Goal: Task Accomplishment & Management: Manage account settings

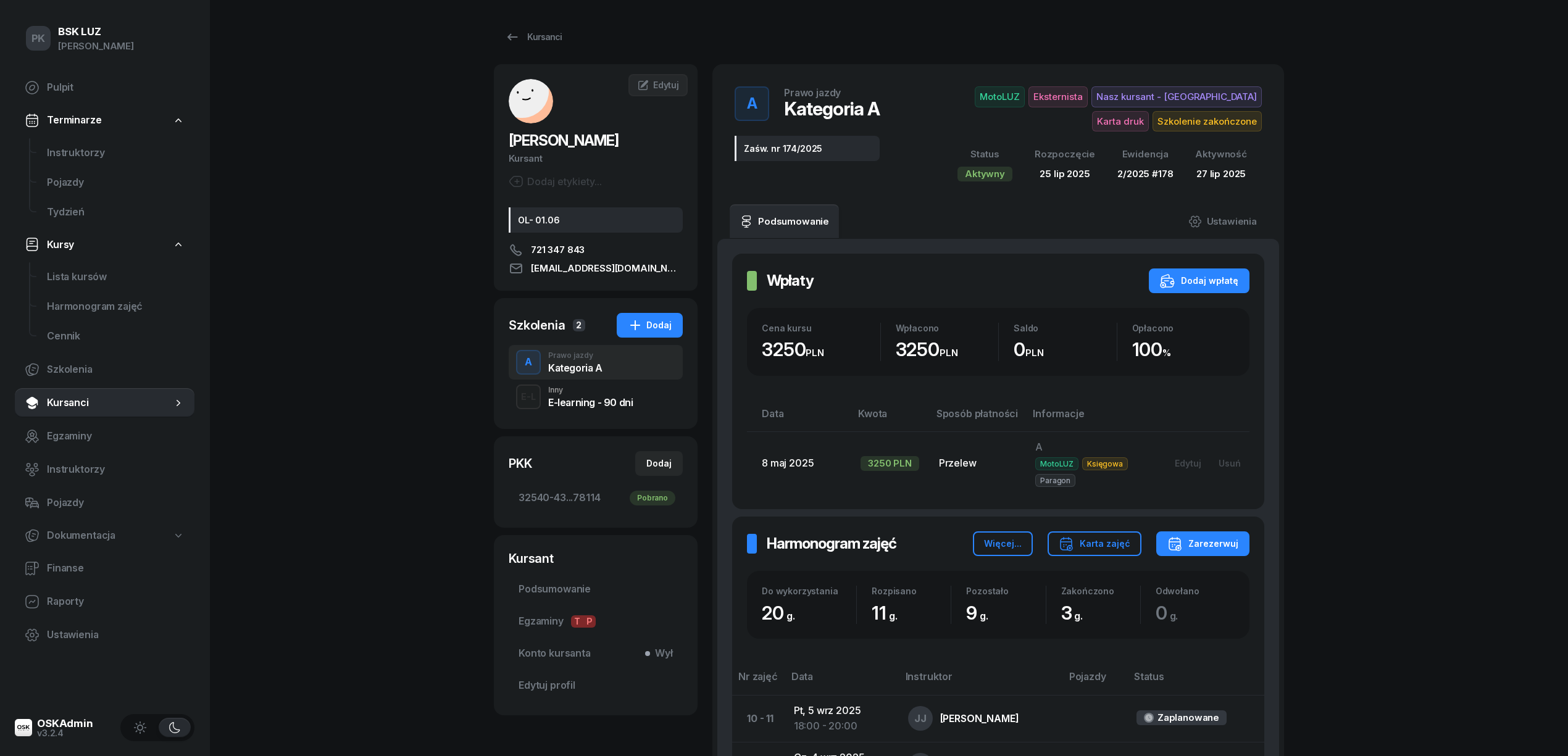
click at [79, 401] on span "Kursanci" at bounding box center [110, 403] width 125 height 16
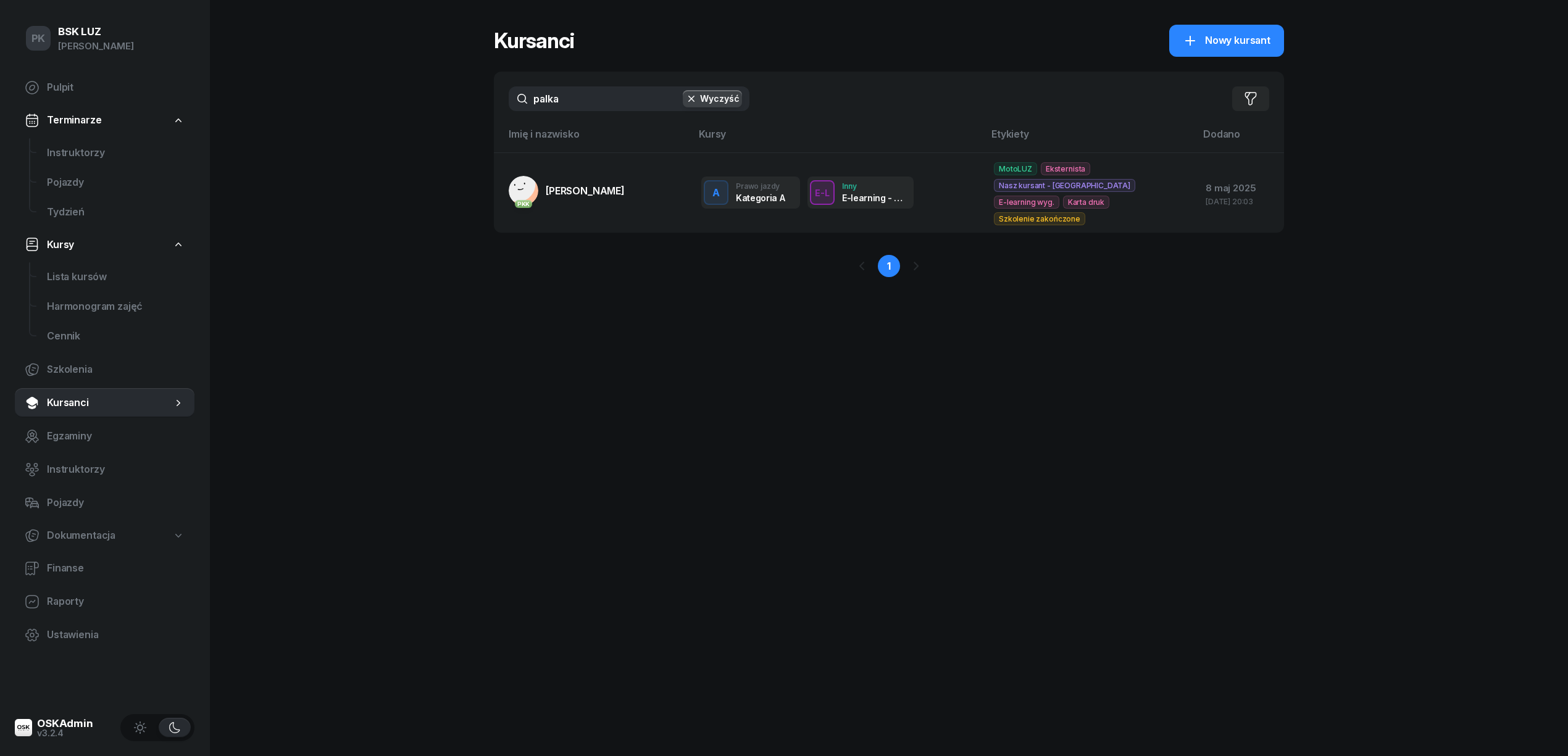
click at [447, 101] on div "PK BSK LUZ Piotr Klimek Pulpit Terminarze Instruktorzy Pojazdy Tydzień Kursy Li…" at bounding box center [784, 378] width 1568 height 756
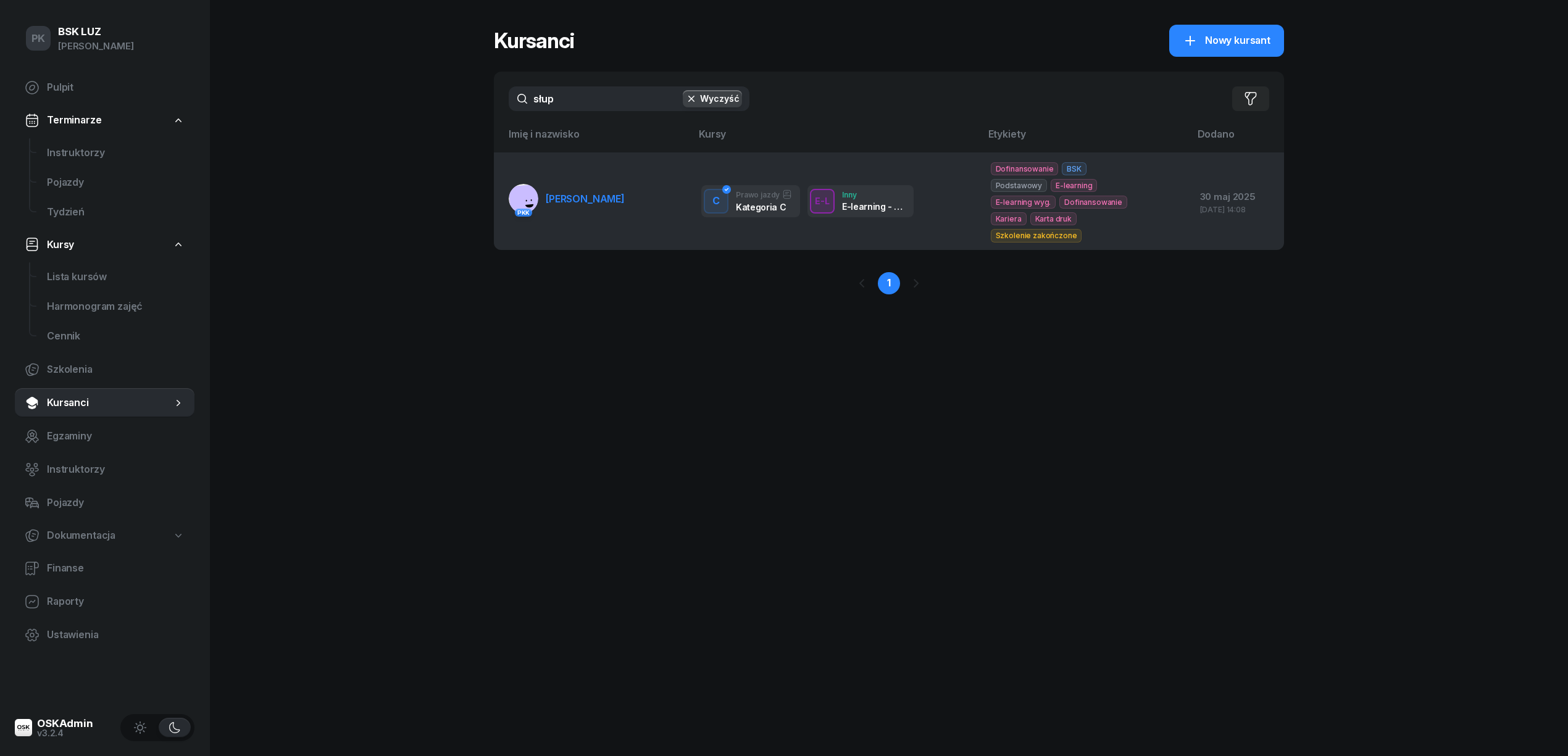
type input "słup"
click at [566, 216] on td "PKK SŁUPIŃSKI MICHAŁ" at bounding box center [592, 201] width 198 height 97
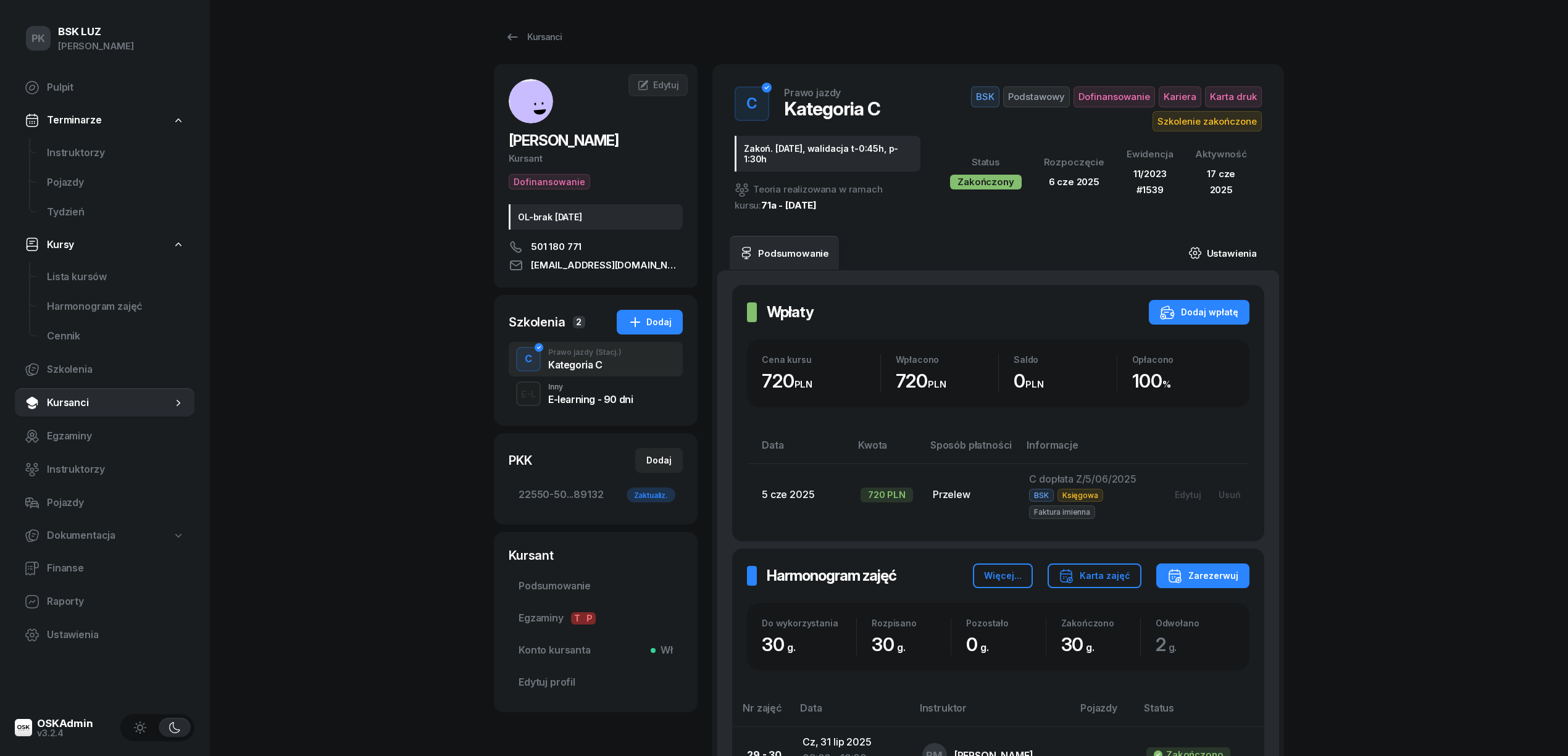
click at [1239, 252] on link "Ustawienia" at bounding box center [1222, 252] width 88 height 34
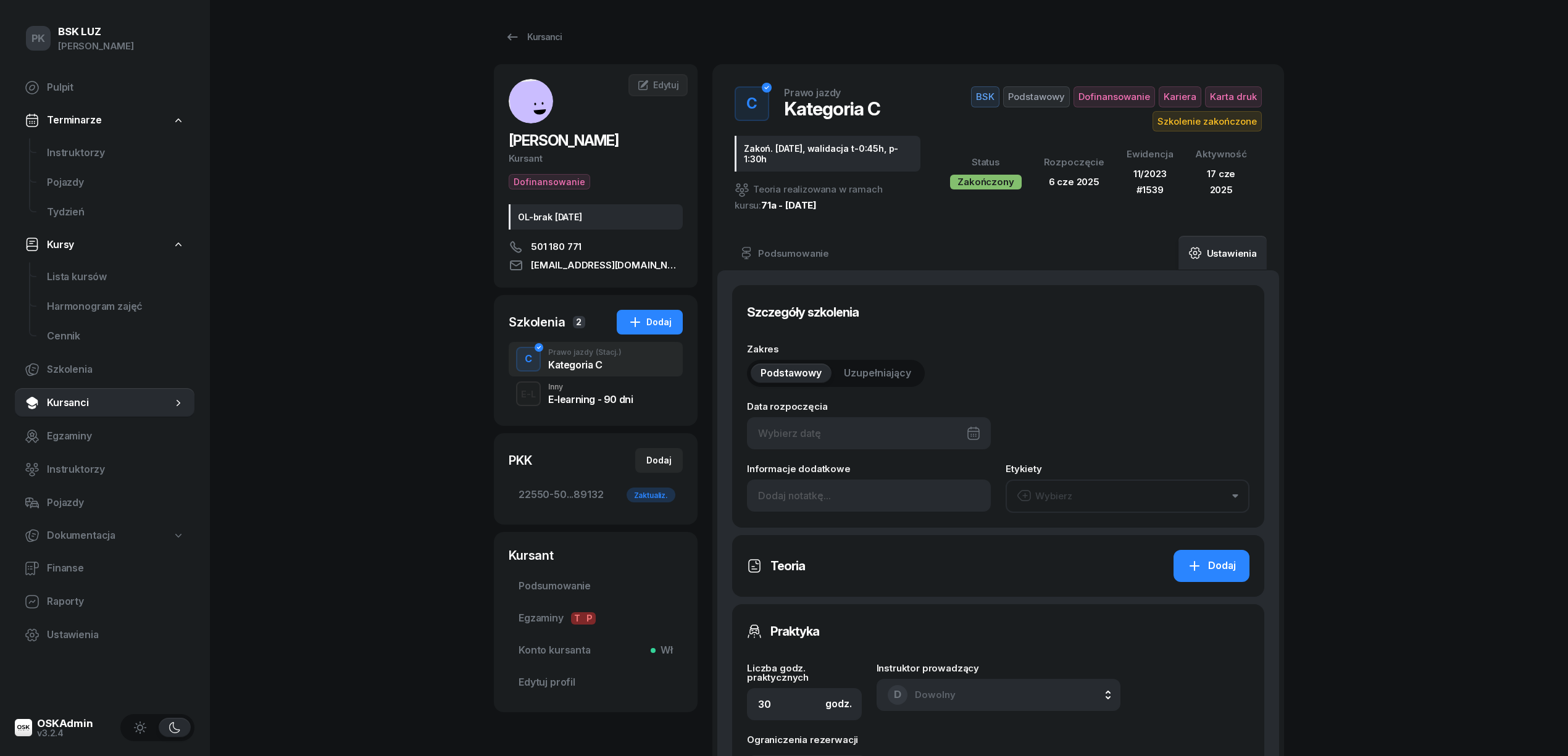
type input "06/06/2025"
type input "Zakoń. 31.08.2025, walidacja t-0:45h, p-1:30h"
type input "22550"
type input "50302"
type input "44463"
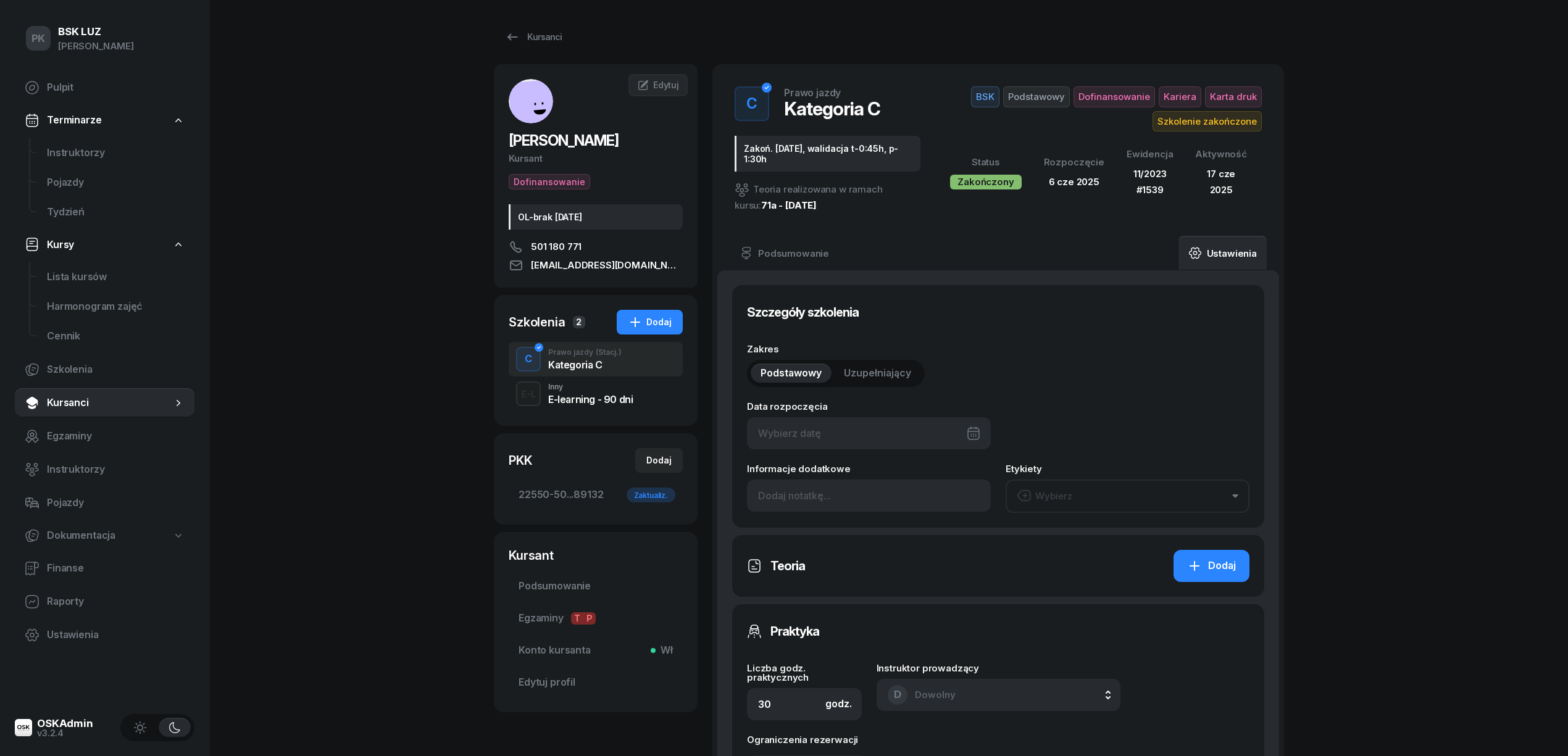
type input "89132"
type input "11/2023"
type input "1539"
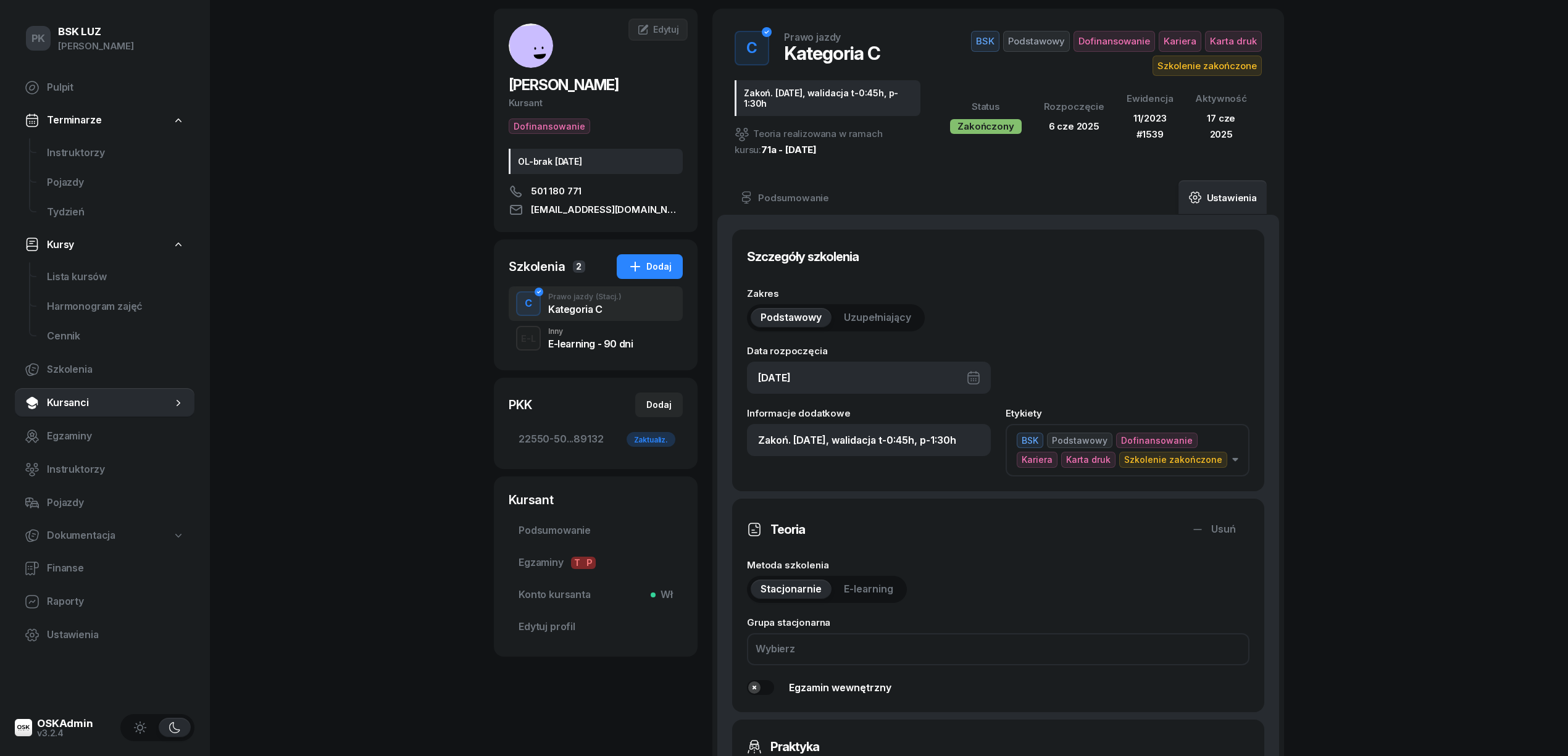
scroll to position [82, 0]
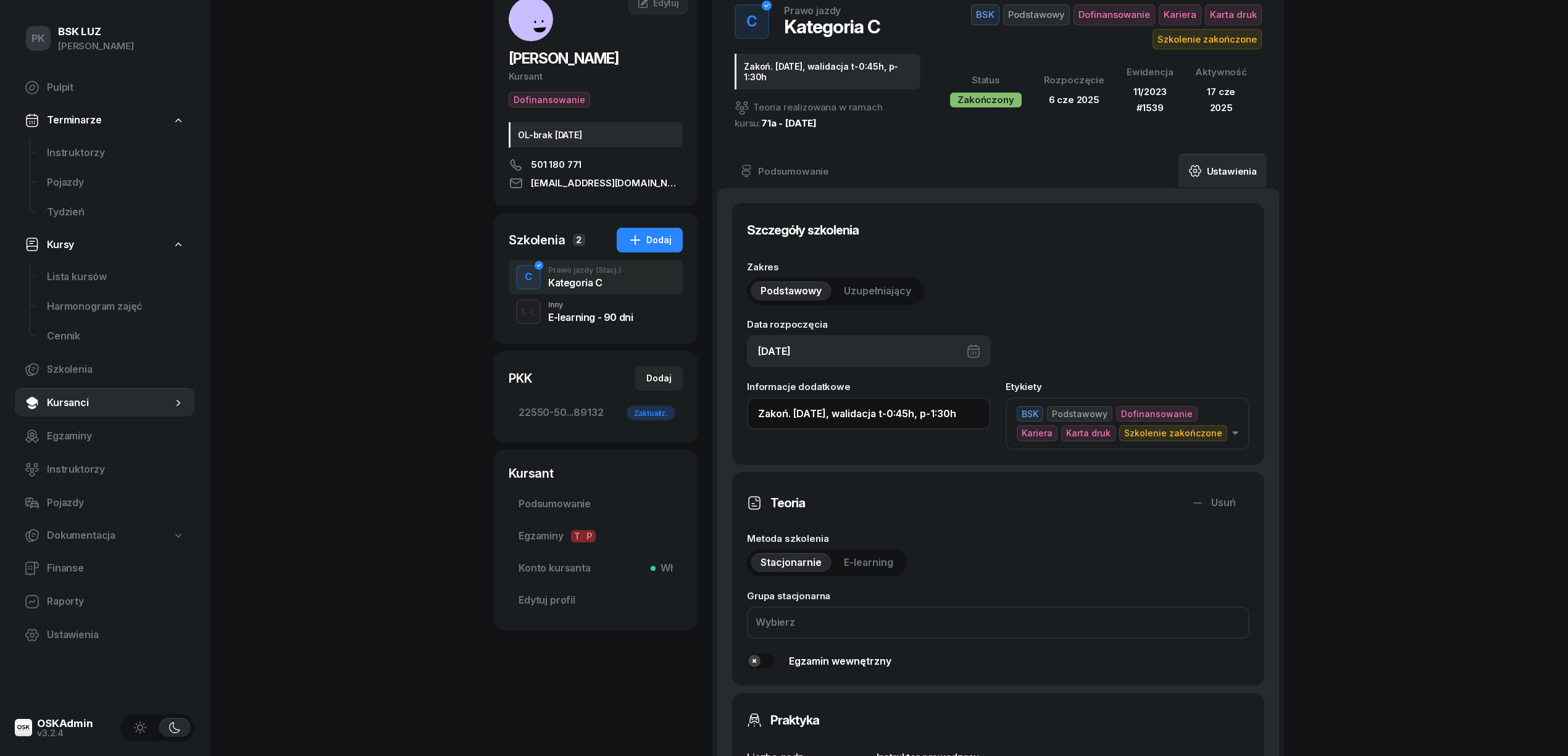
click at [976, 416] on input "Zakoń. 31.08.2025, walidacja t-0:45h, p-1:30h" at bounding box center [869, 414] width 244 height 32
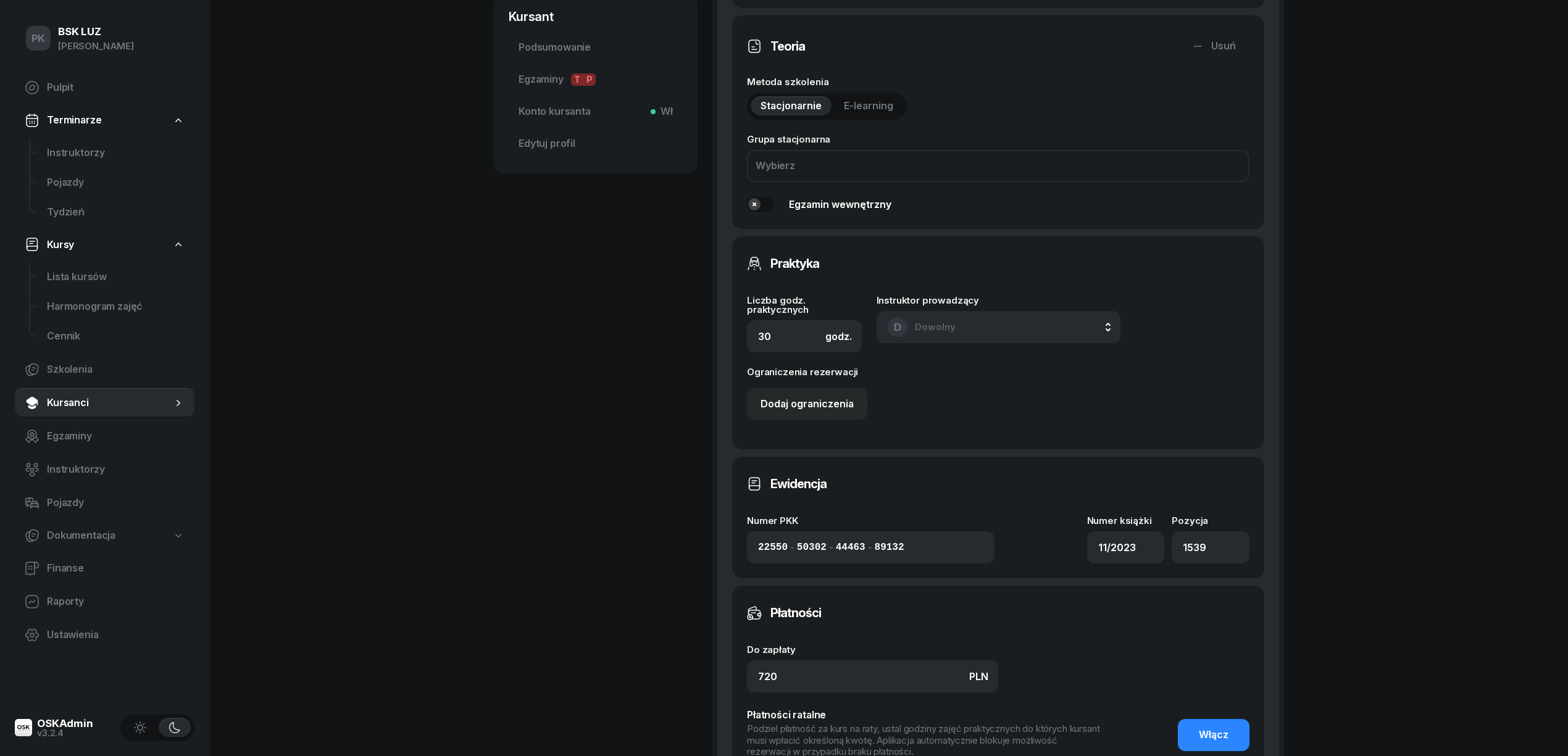
scroll to position [658, 0]
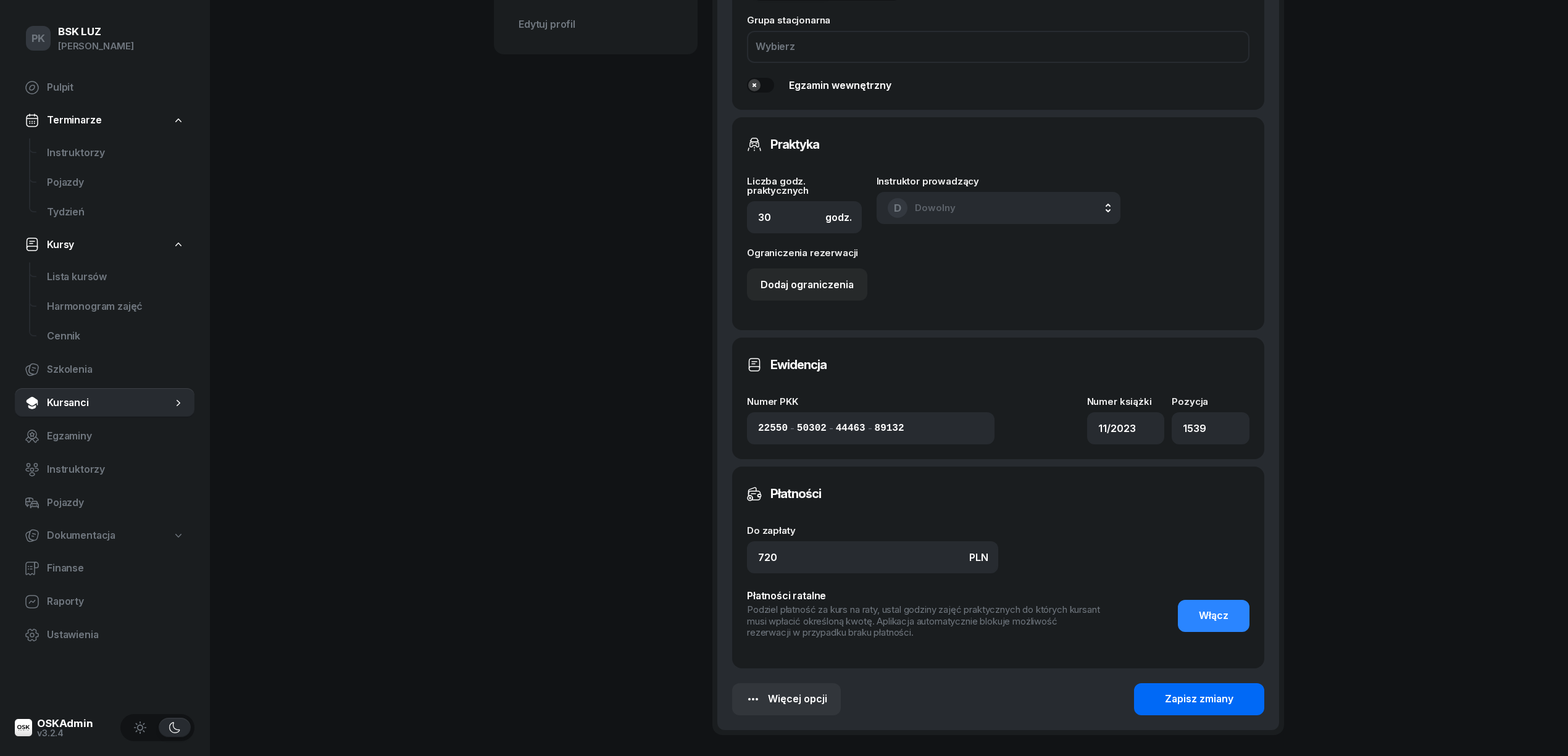
type input "Zakoń. 31.08.2025, walidacja t-0:45h, p-1:30h, zaśw. nr 256/2025"
click at [1200, 691] on div "Zapisz zmiany" at bounding box center [1199, 699] width 68 height 16
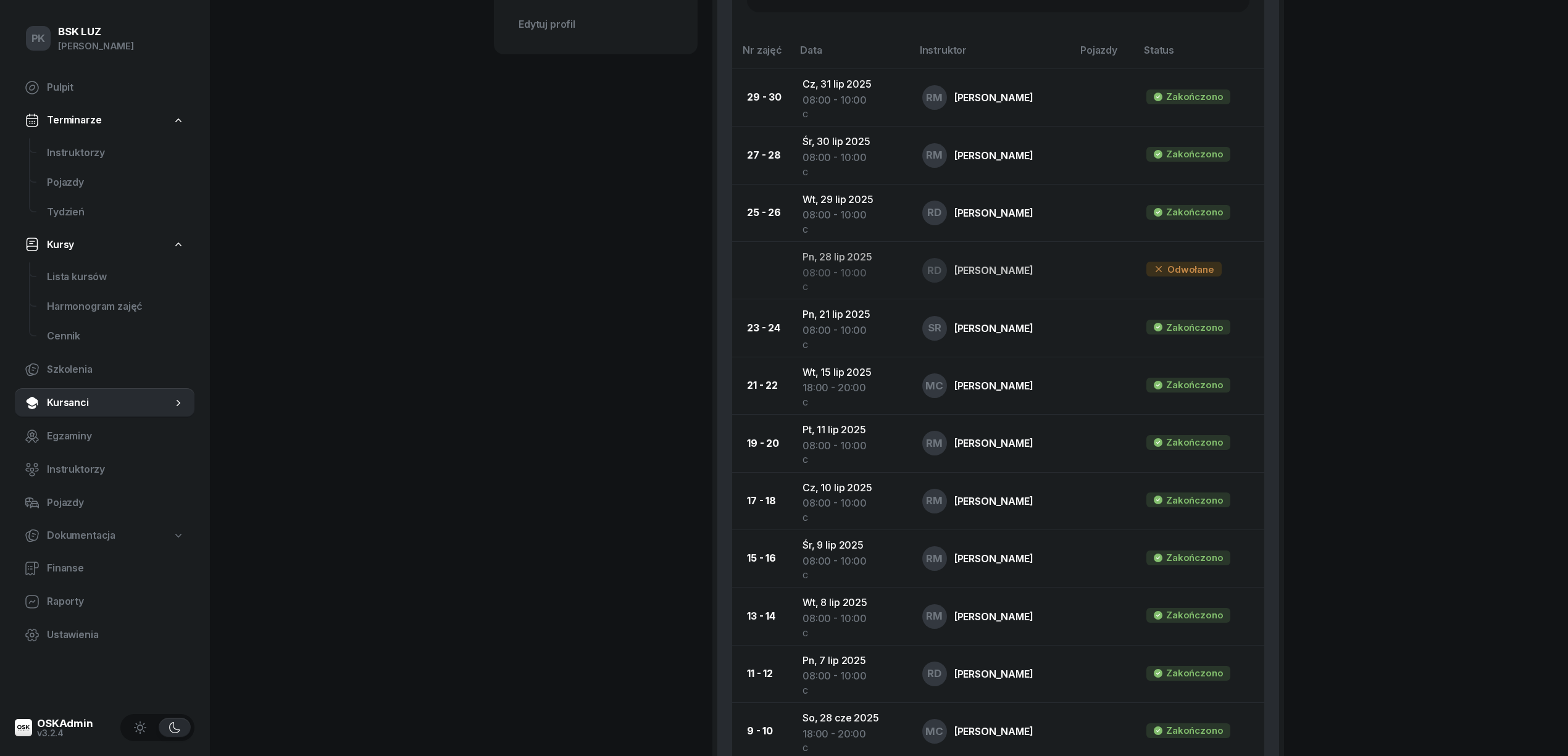
click at [563, 352] on div "SŁUPIŃSKI MICHAŁ Kursant Dofinansowanie OL-brak 2030-05-26 501 180 771 MICHALSL…" at bounding box center [596, 234] width 204 height 1655
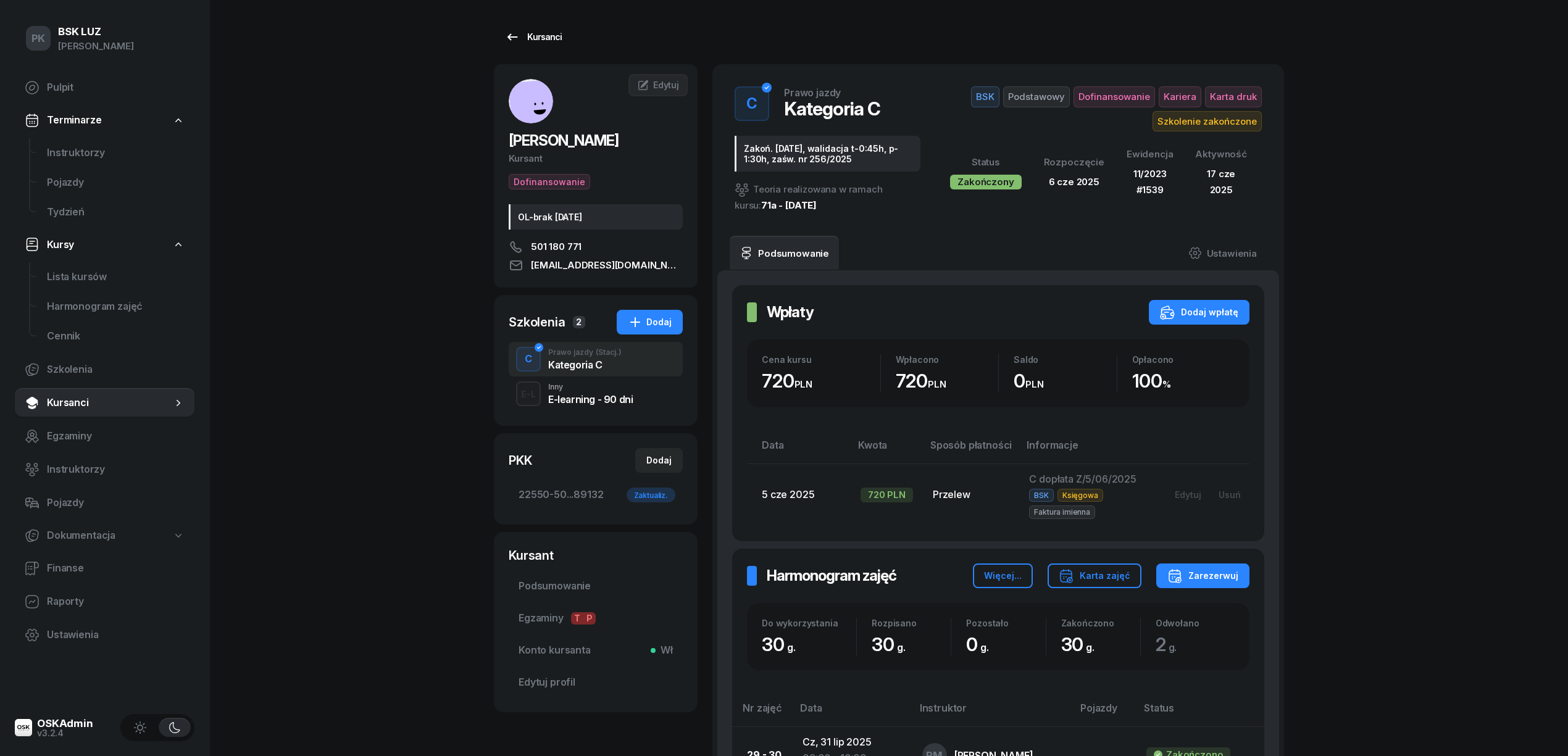
click at [547, 46] on link "Kursanci" at bounding box center [533, 37] width 79 height 25
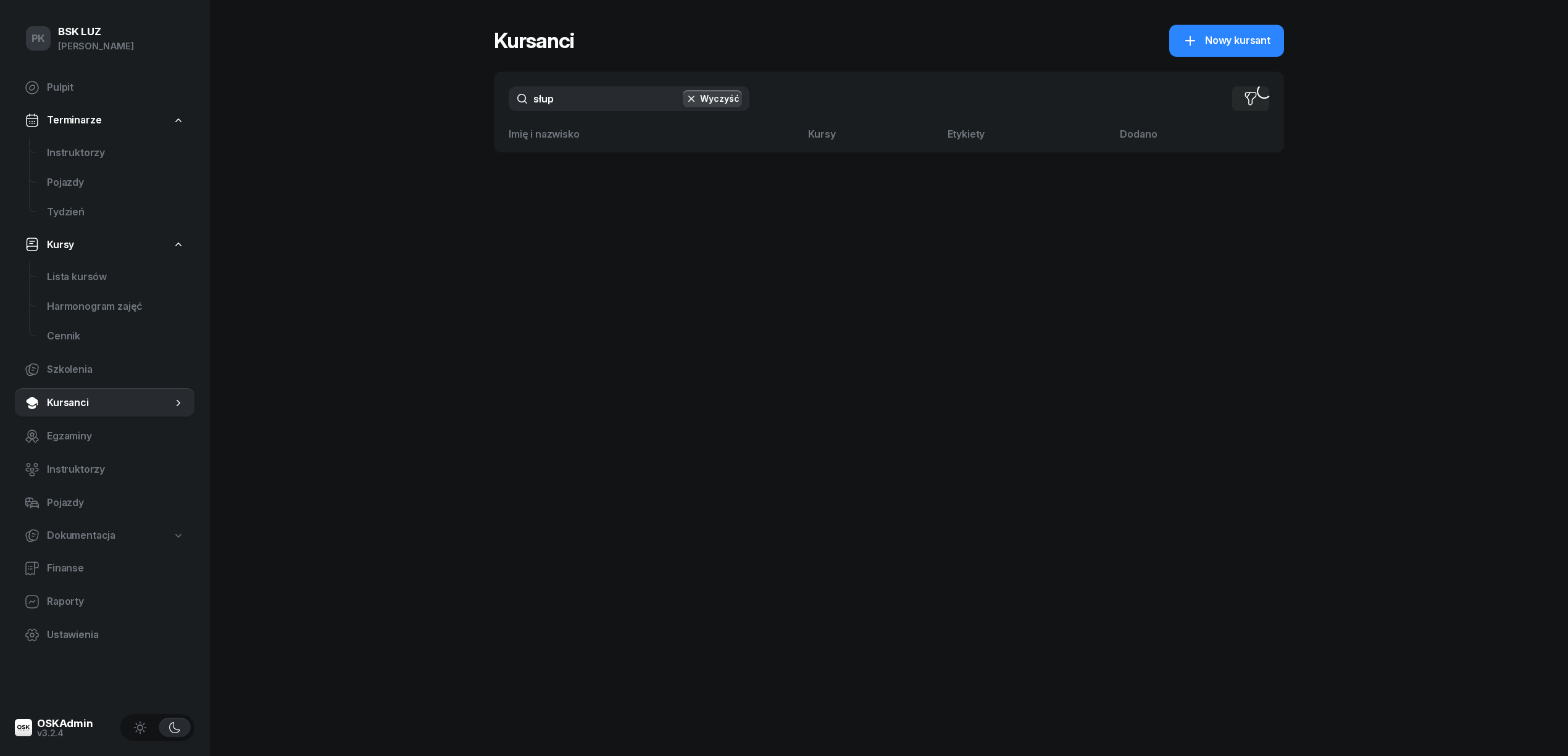
click at [499, 106] on div "słup Wyczyść Filtruj" at bounding box center [888, 98] width 790 height 54
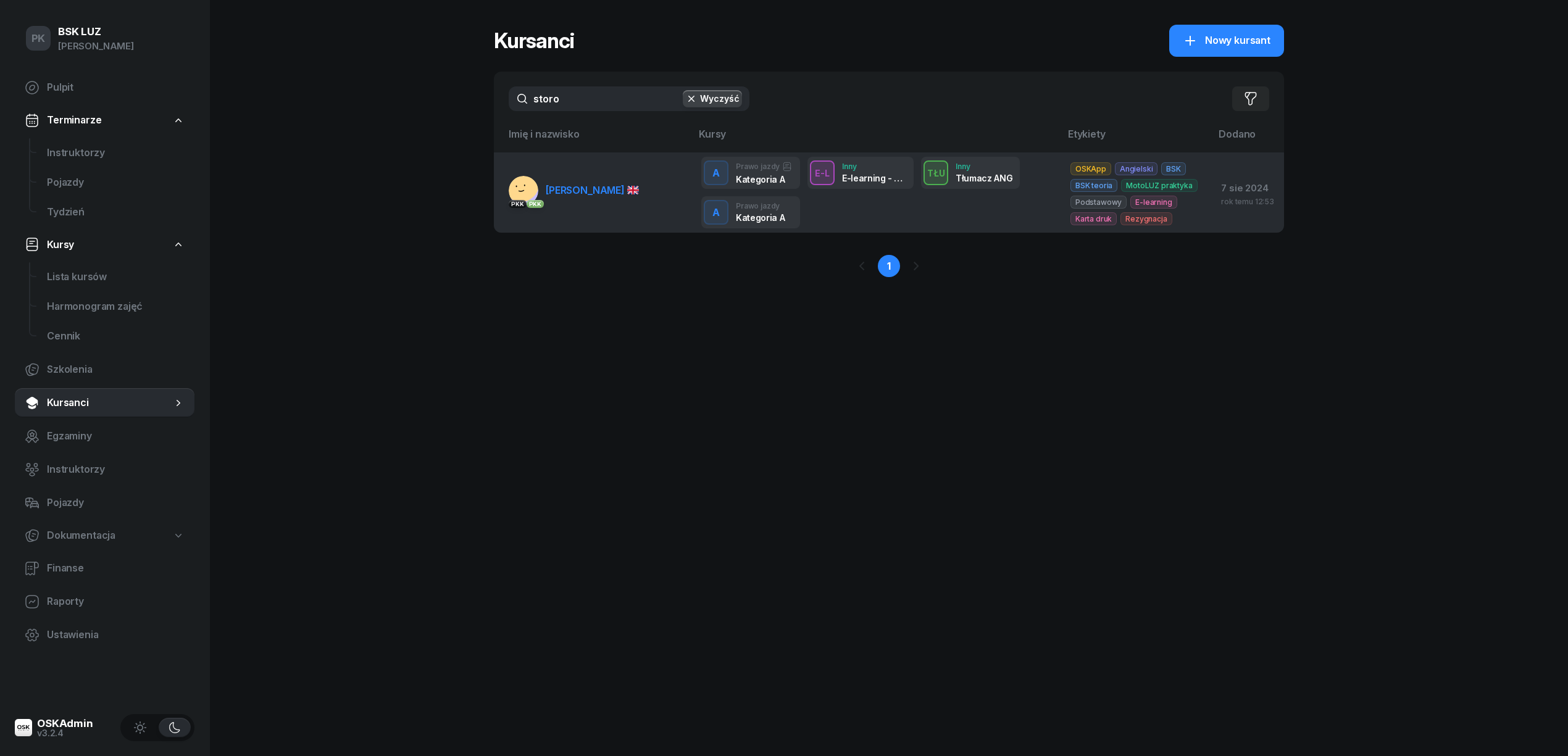
type input "storo"
click at [620, 191] on span "STOROZHUK YURII" at bounding box center [592, 190] width 93 height 13
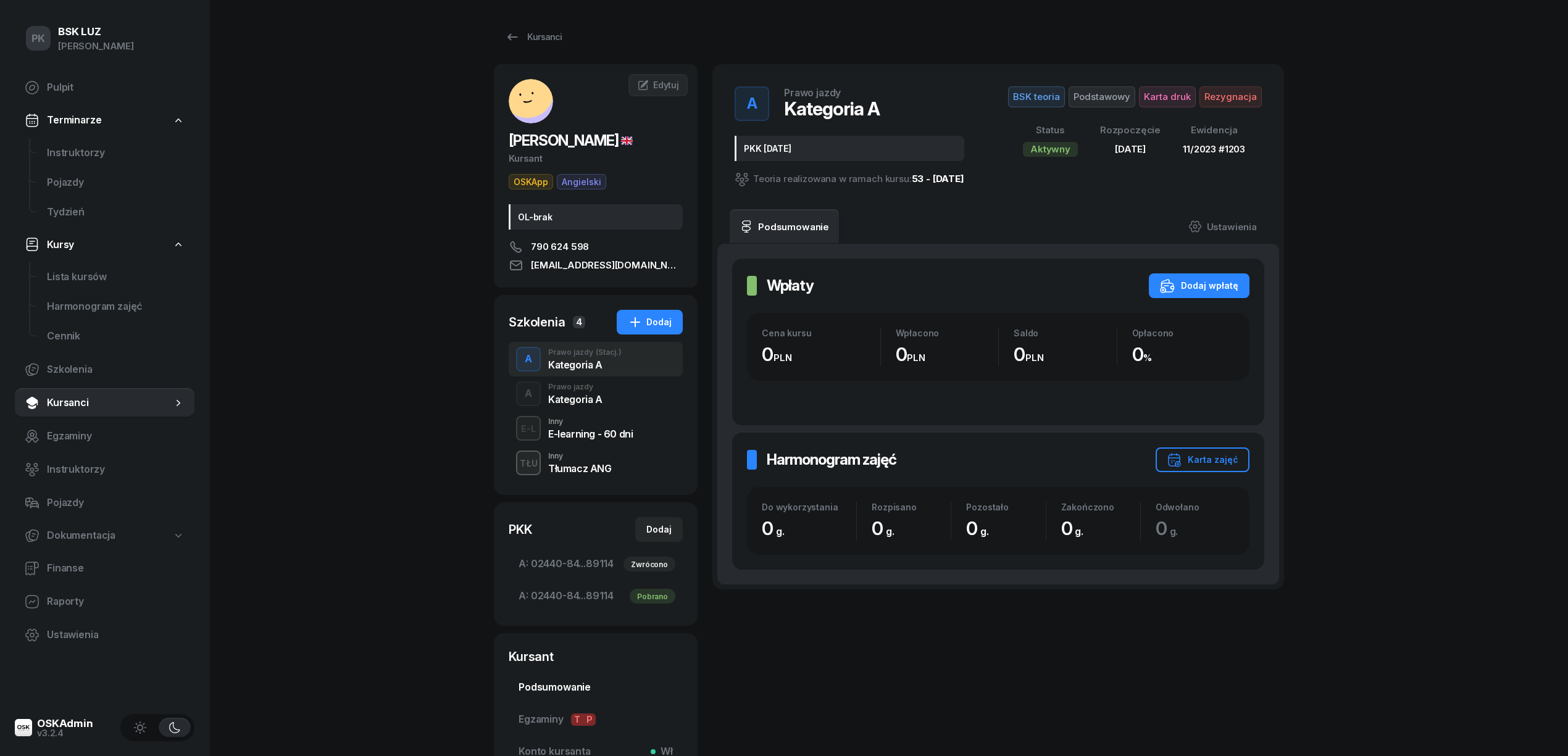
click at [574, 684] on span "Podsumowanie" at bounding box center [595, 687] width 154 height 16
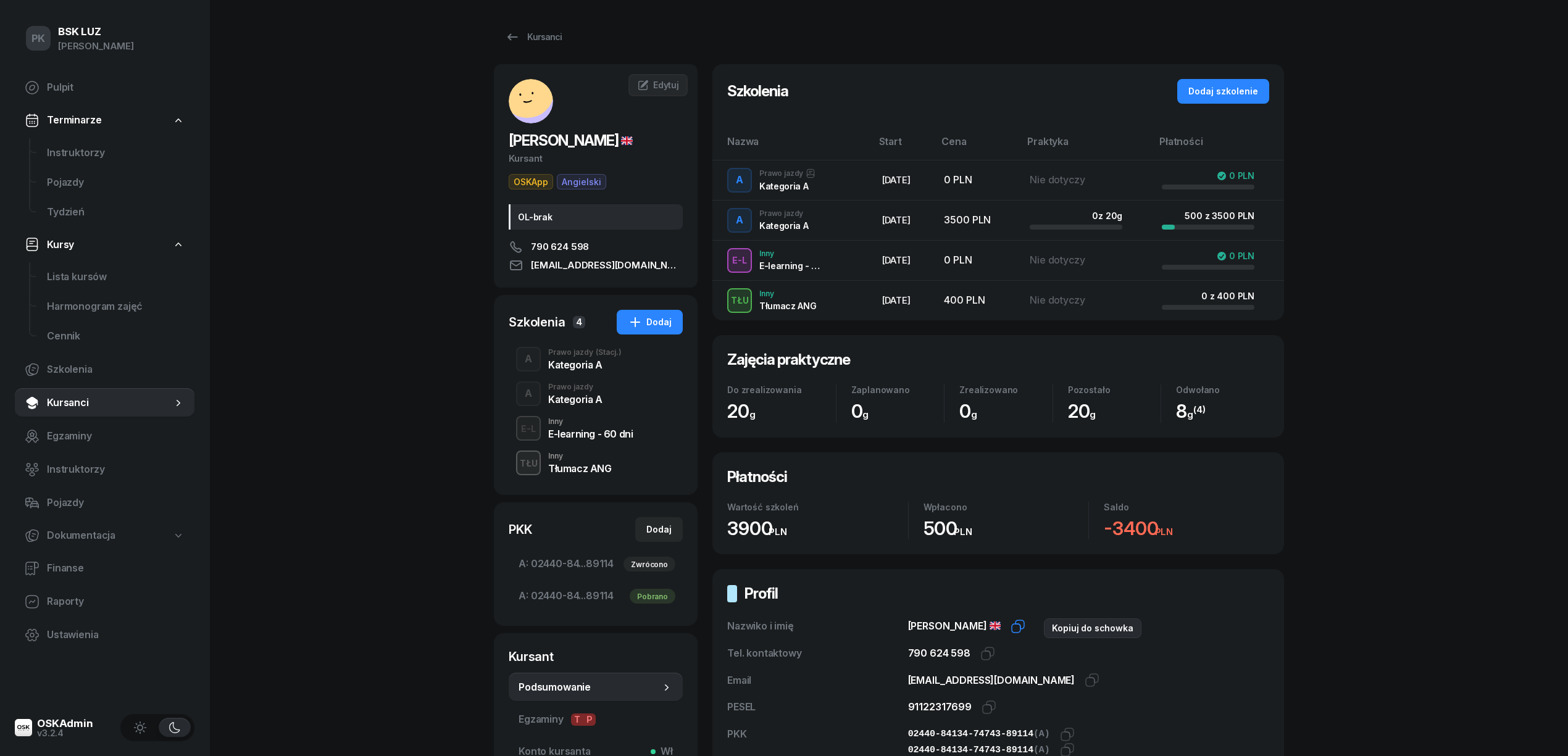
click at [1024, 627] on icon "button" at bounding box center [1019, 624] width 8 height 8
click at [531, 37] on div "Kursanci" at bounding box center [533, 37] width 57 height 15
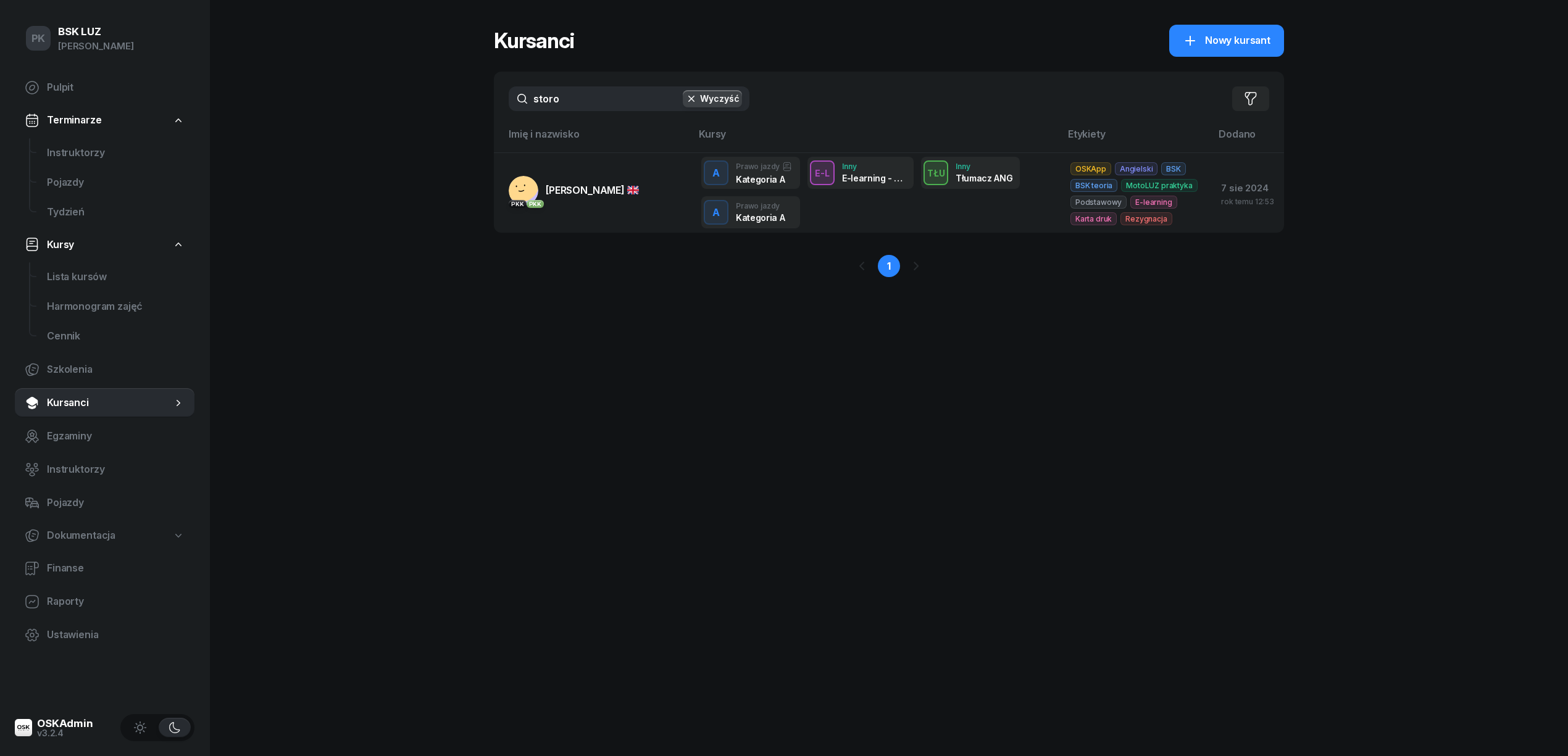
drag, startPoint x: 509, startPoint y: 85, endPoint x: 485, endPoint y: 88, distance: 24.2
click at [485, 88] on div "PK BSK LUZ Piotr Klimek Pulpit Terminarze Instruktorzy Pojazdy Tydzień Kursy Li…" at bounding box center [784, 378] width 1568 height 756
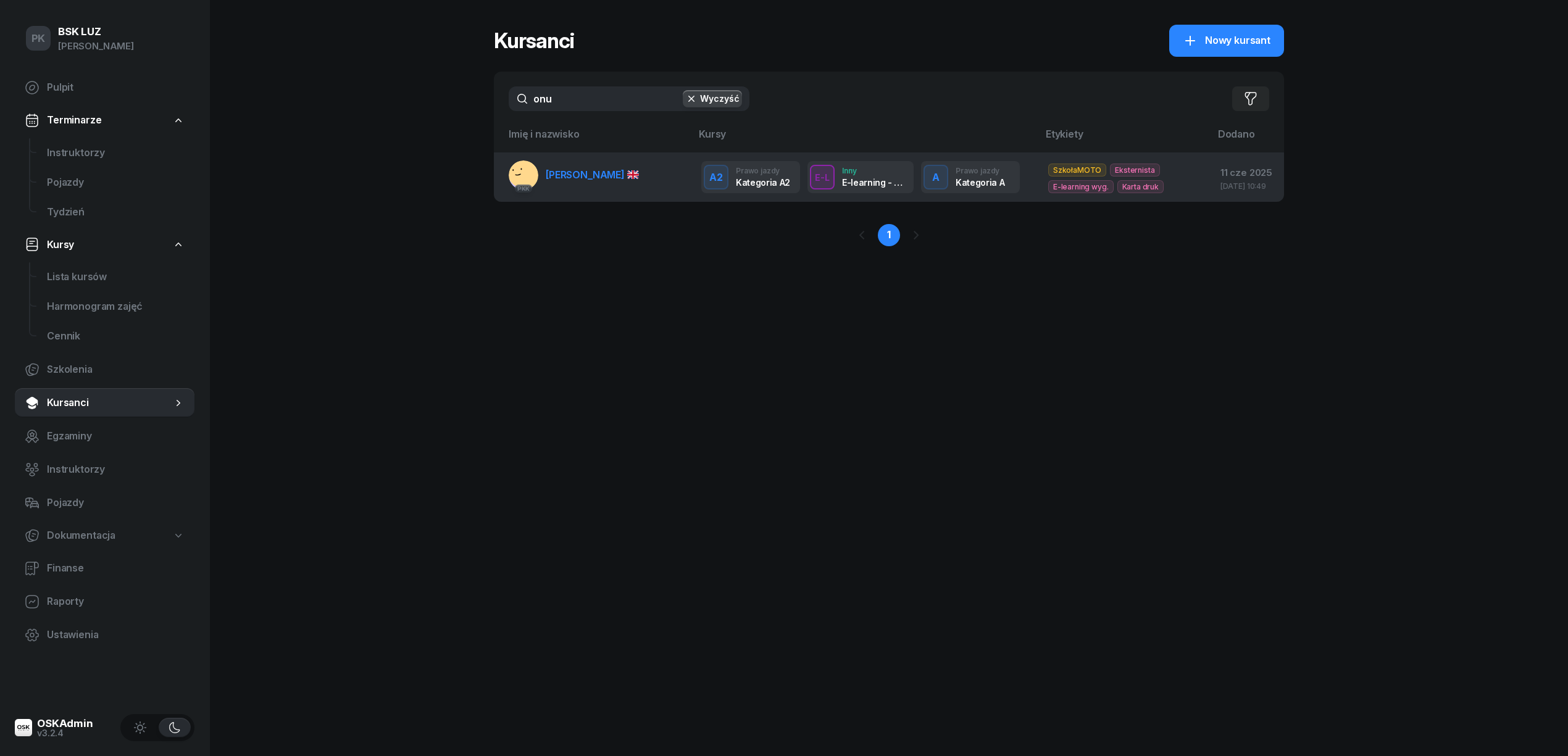
type input "onu"
click at [586, 181] on span "ÖNER ONUR" at bounding box center [592, 175] width 93 height 13
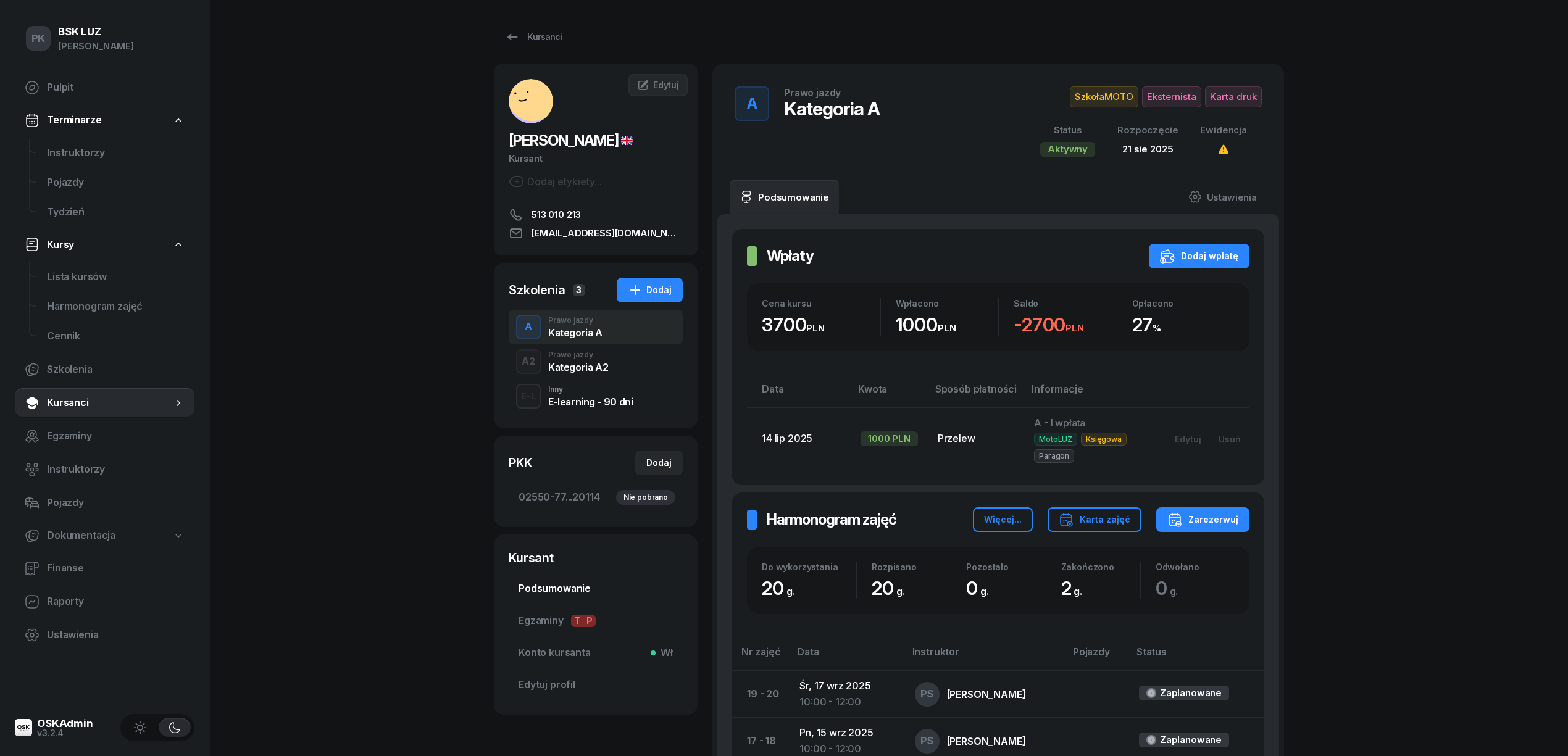
click at [561, 590] on span "Podsumowanie" at bounding box center [595, 589] width 154 height 16
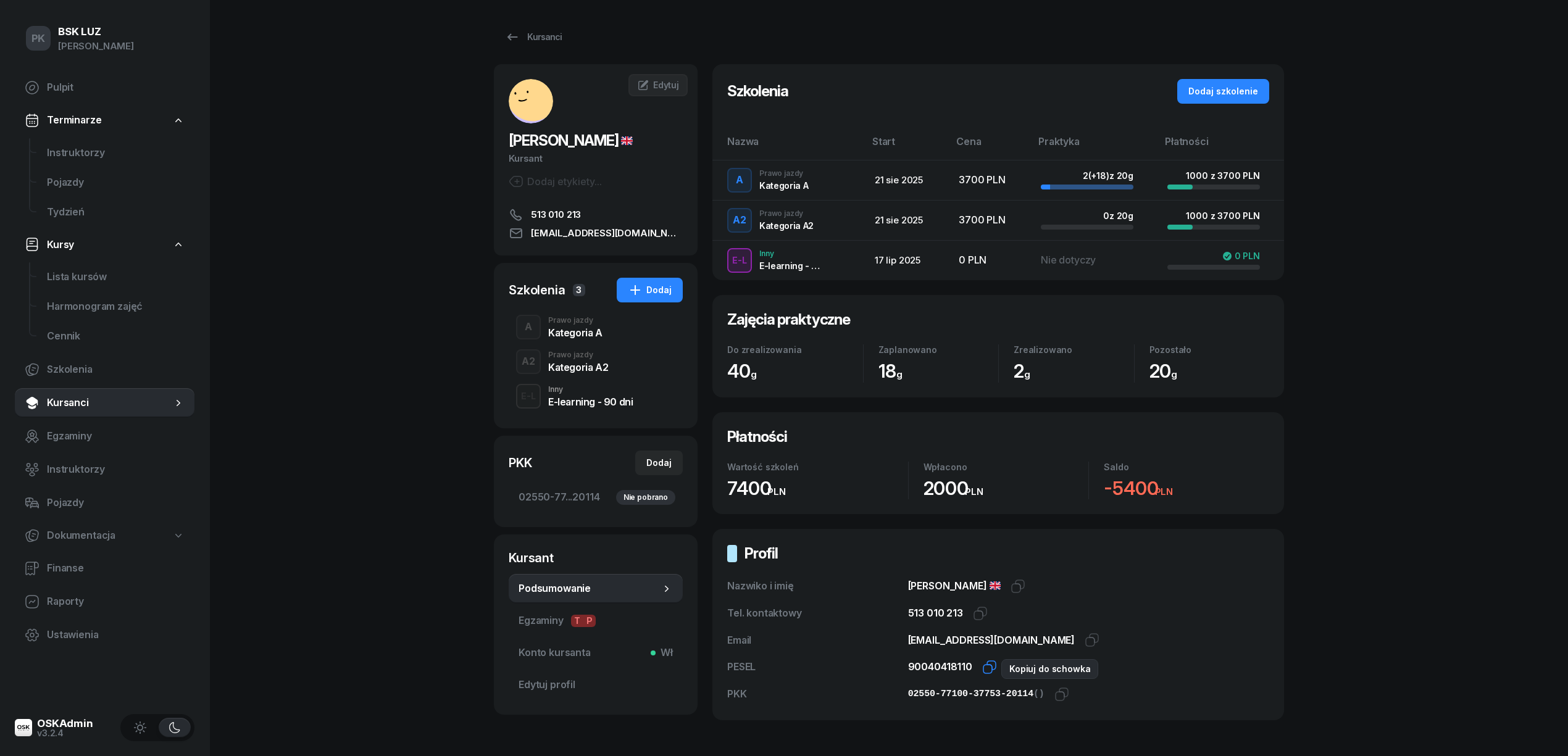
click at [985, 672] on icon "button" at bounding box center [989, 667] width 15 height 15
click at [1054, 697] on icon "button" at bounding box center [1062, 694] width 15 height 15
click at [974, 615] on icon "button" at bounding box center [980, 613] width 15 height 15
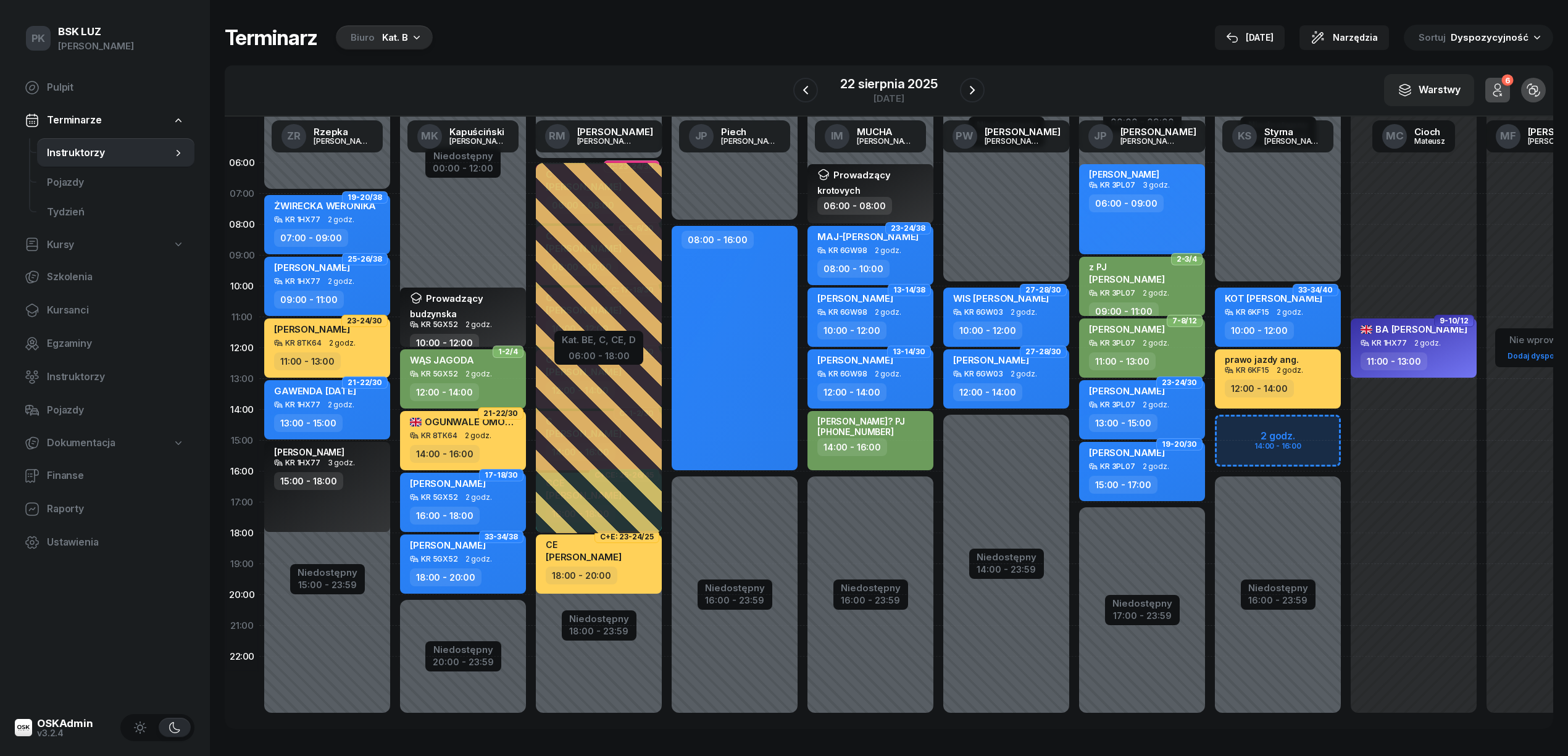
click at [407, 30] on div "Biuro Kat. B" at bounding box center [384, 37] width 97 height 25
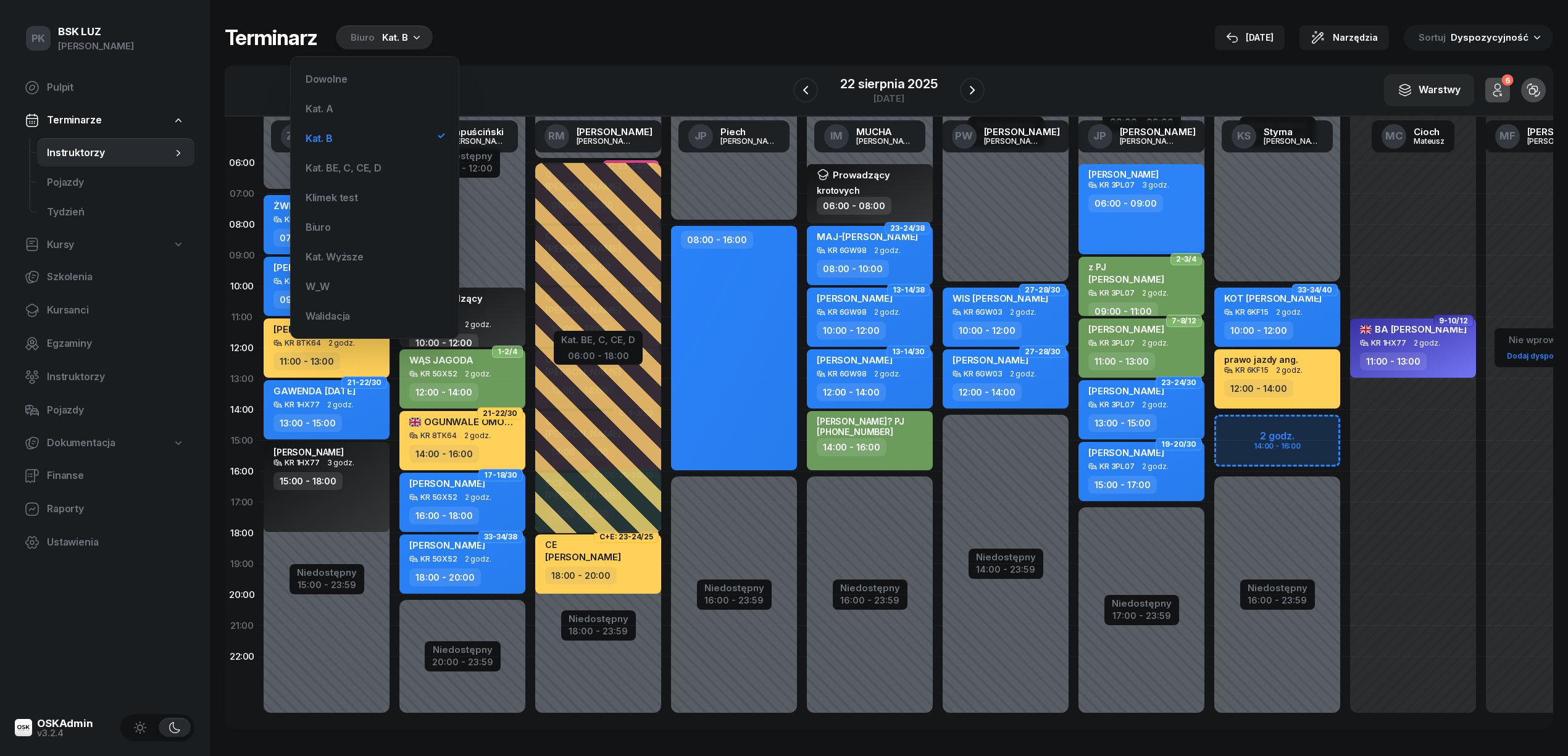
click at [665, 65] on div "W Wybierz AK Koryciński Artur BP Pająk Bogusław DA Arendarczyk Damian DP Pawłow…" at bounding box center [888, 91] width 1328 height 51
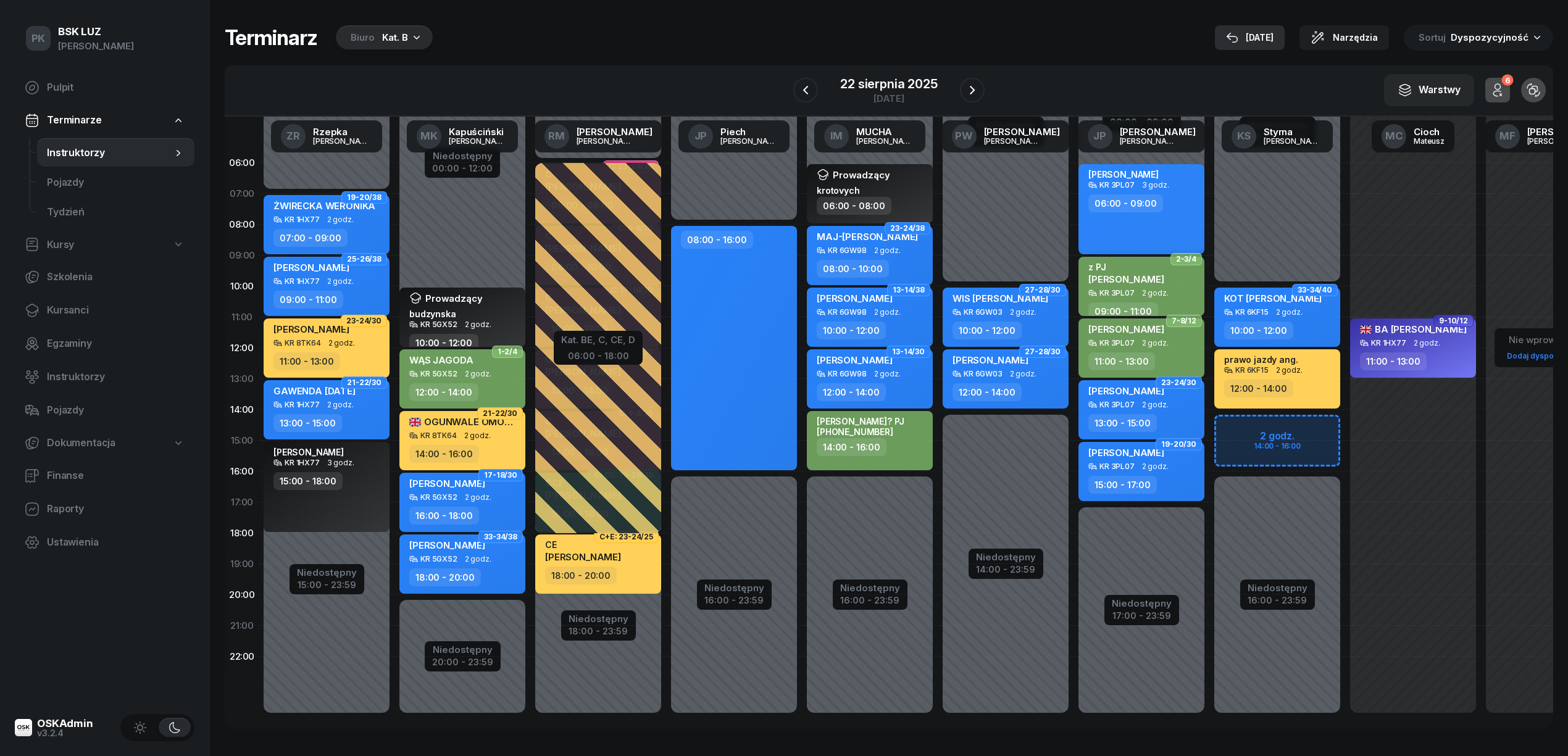
click at [1273, 33] on div "21 sie" at bounding box center [1249, 37] width 48 height 15
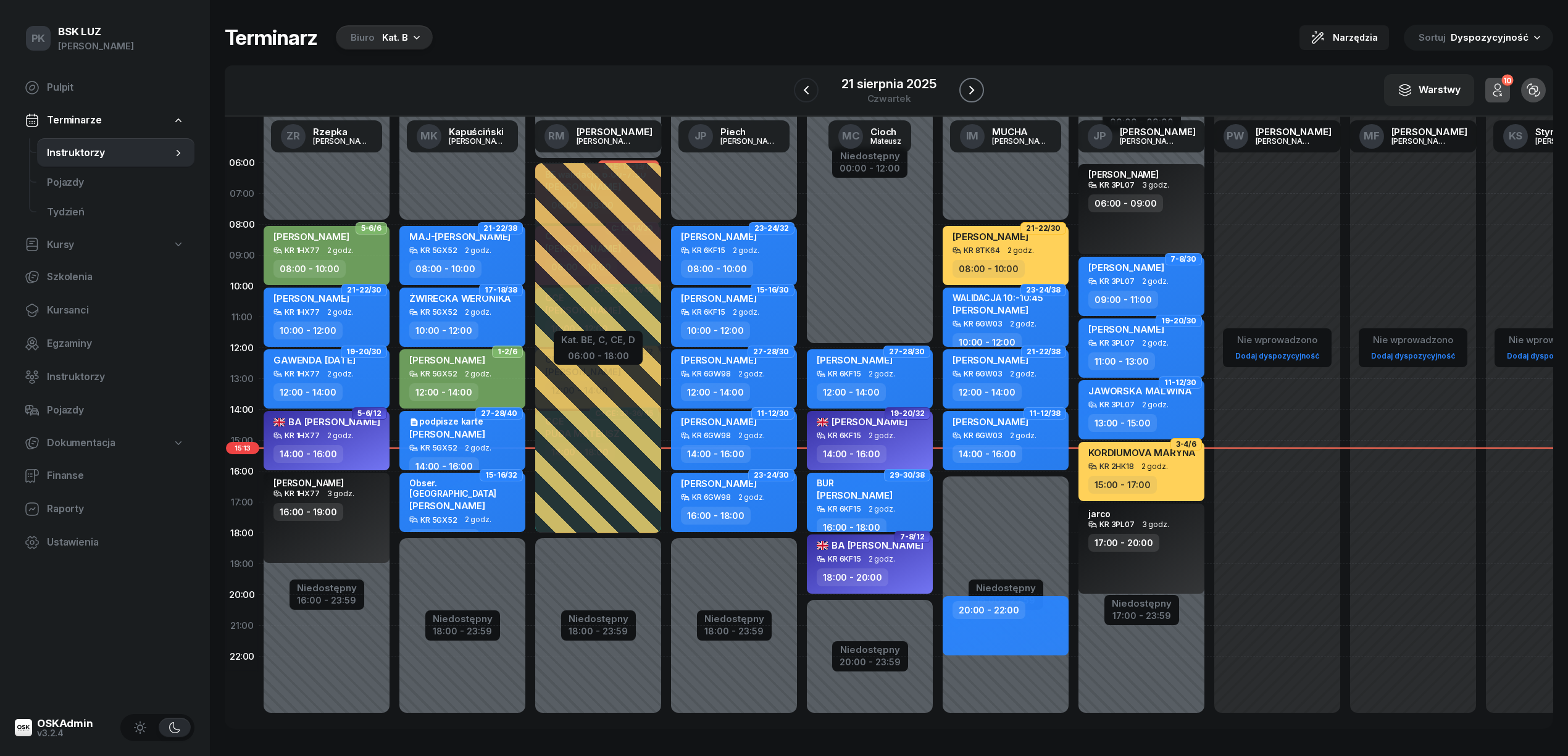
click at [979, 87] on button "button" at bounding box center [971, 90] width 25 height 25
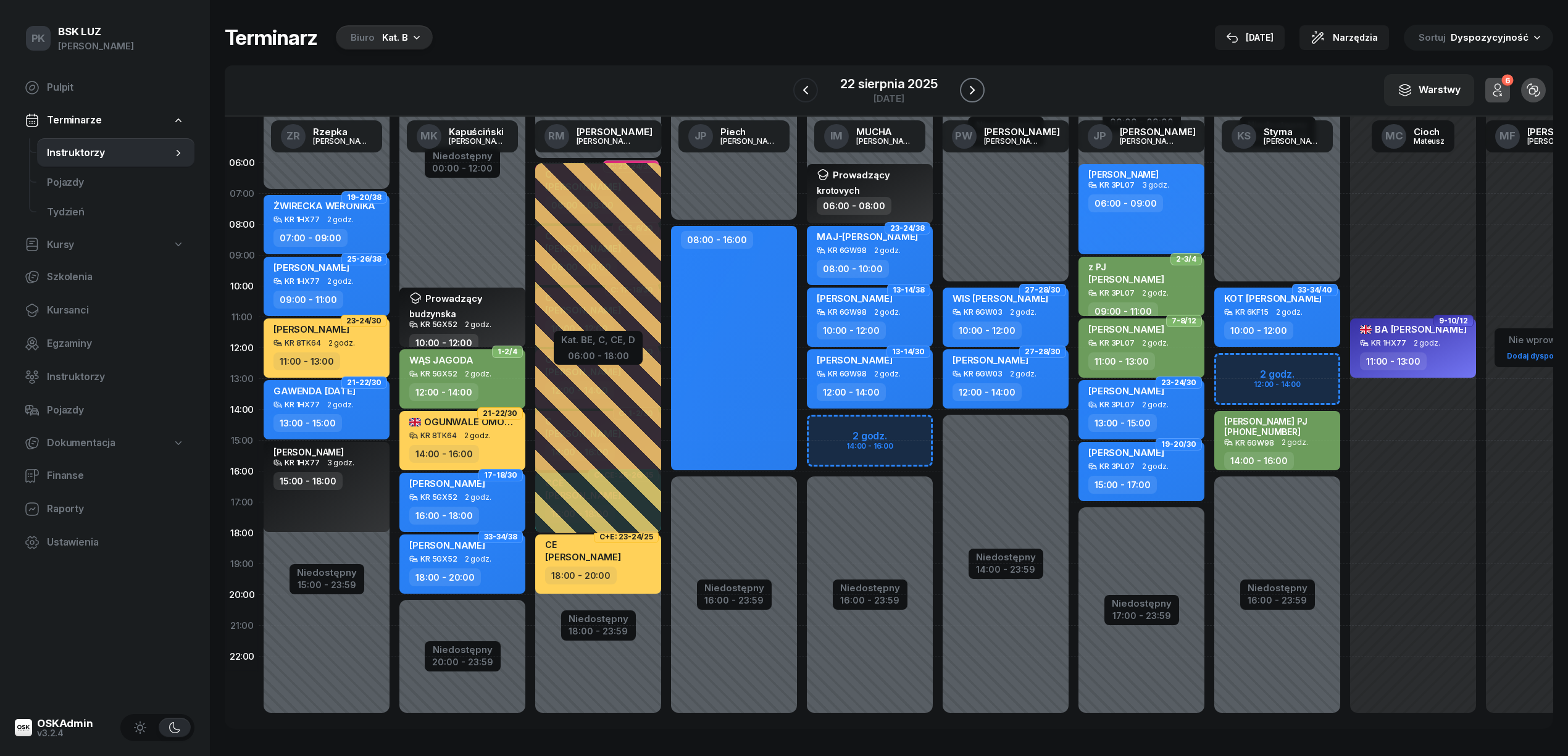
click at [976, 89] on icon "button" at bounding box center [971, 90] width 15 height 15
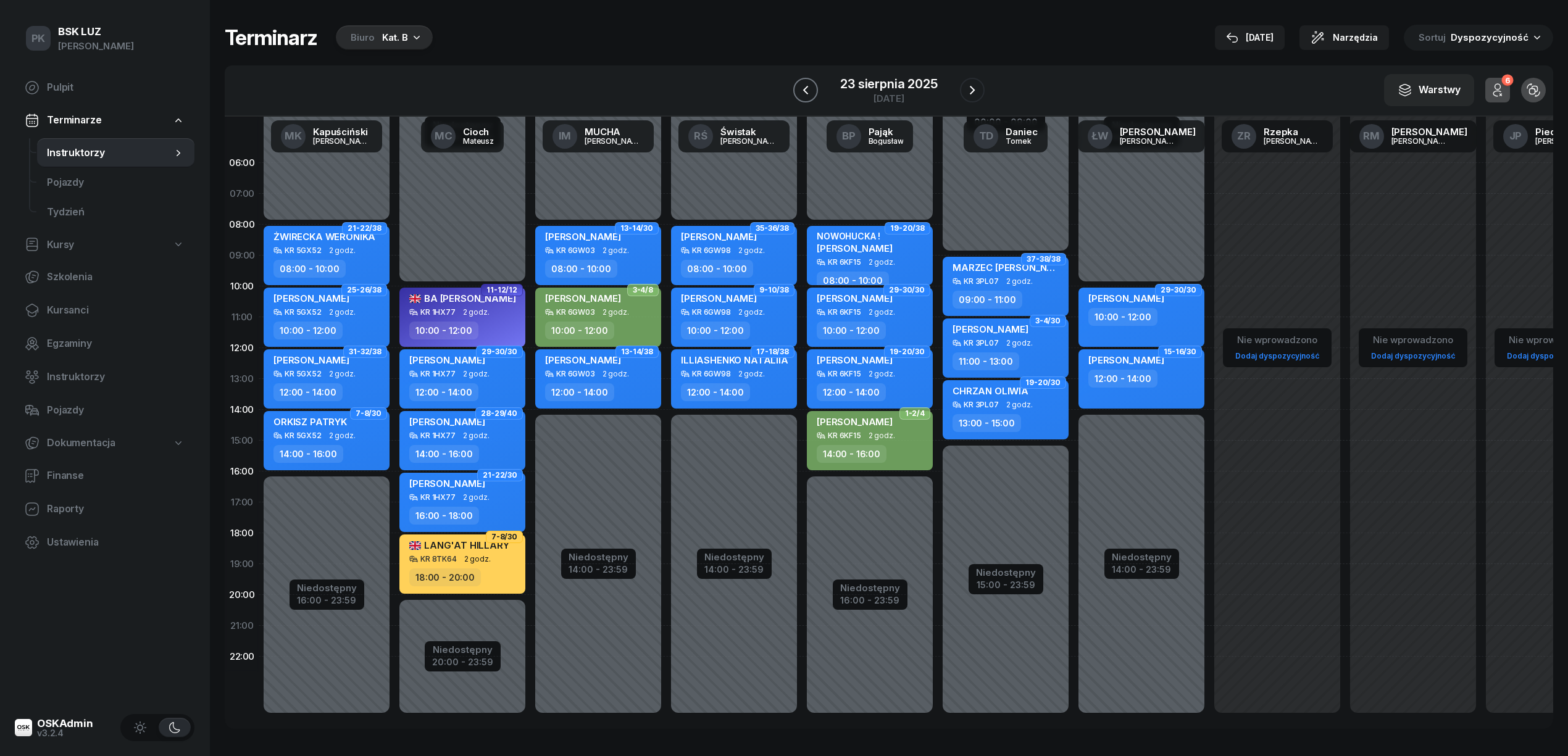
click at [798, 90] on button "button" at bounding box center [805, 90] width 25 height 25
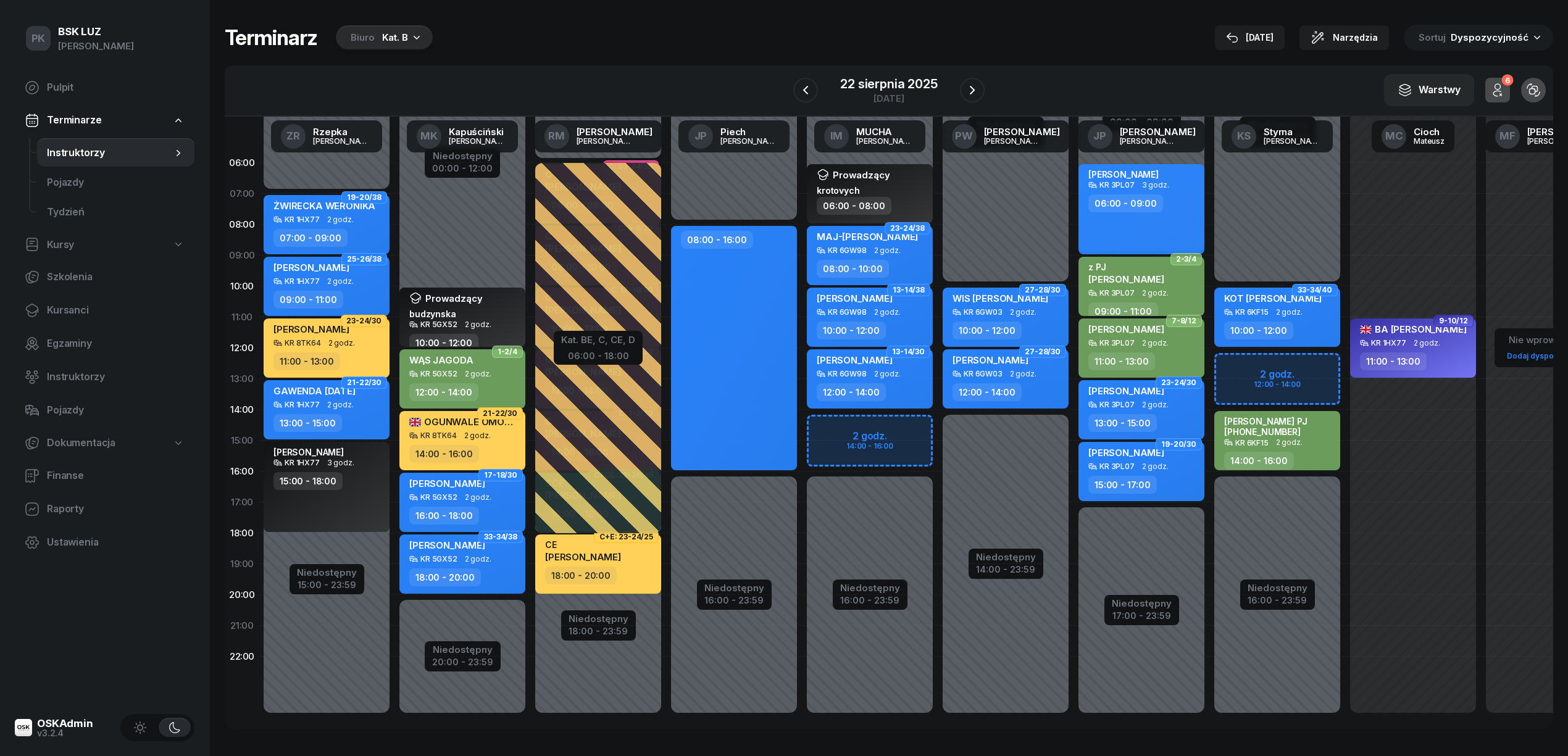
click at [1132, 36] on div "Terminarz Biuro Kat. B 21 sie Narzędzia Sortuj Dyspozycyjność" at bounding box center [888, 37] width 1328 height 26
click at [1275, 26] on button "[DATE]" at bounding box center [1249, 37] width 70 height 25
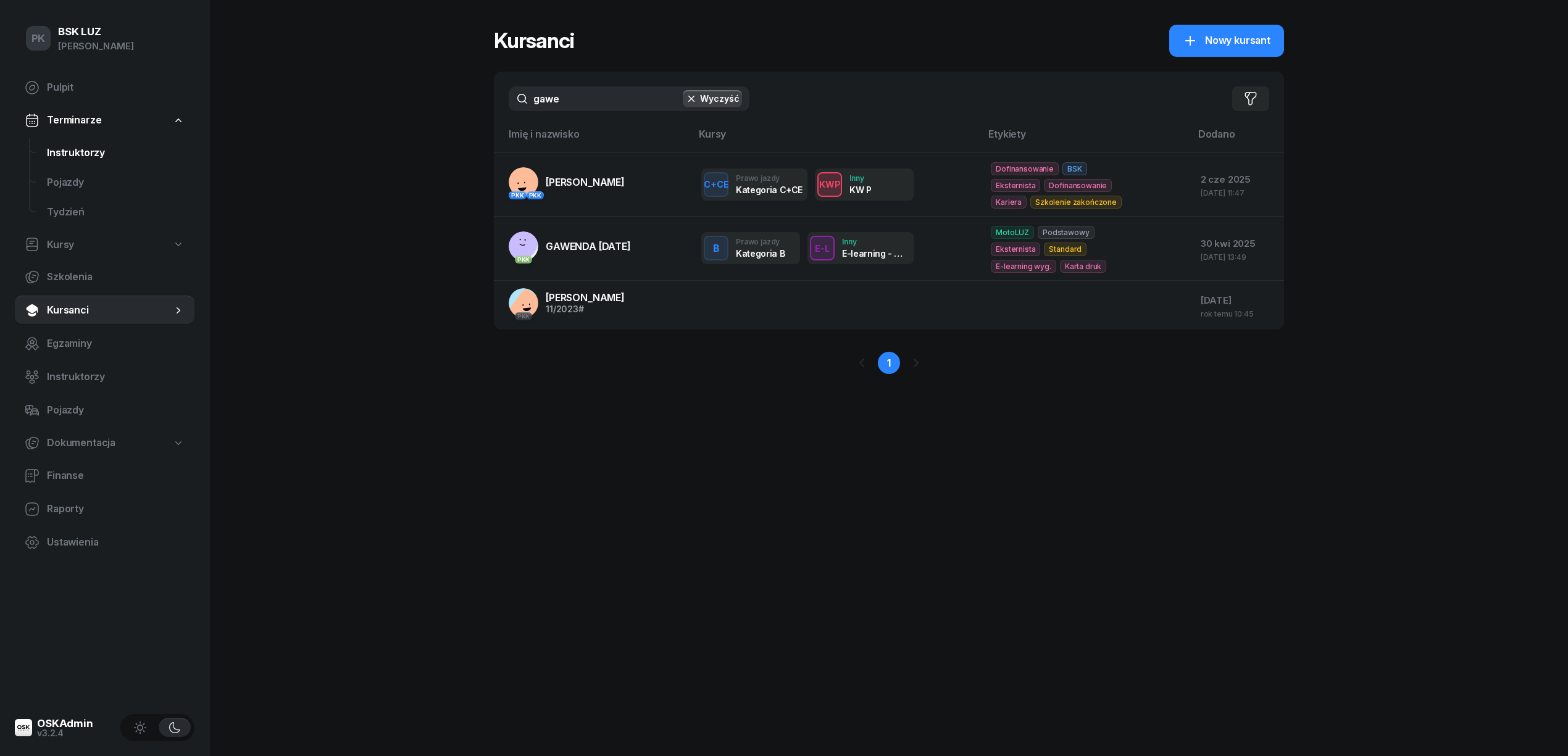
click at [78, 154] on span "Instruktorzy" at bounding box center [116, 153] width 138 height 16
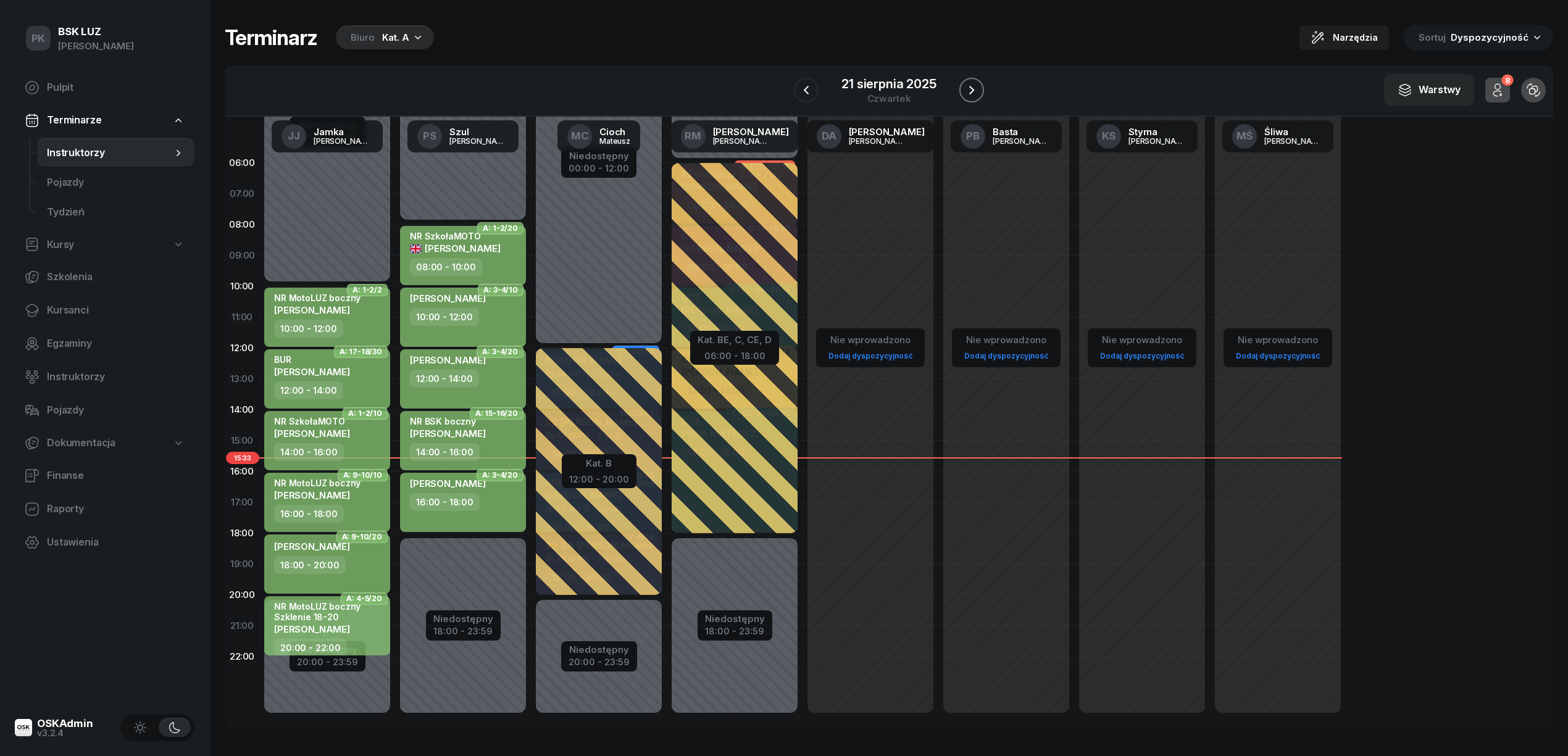
click at [979, 89] on button "button" at bounding box center [971, 90] width 25 height 25
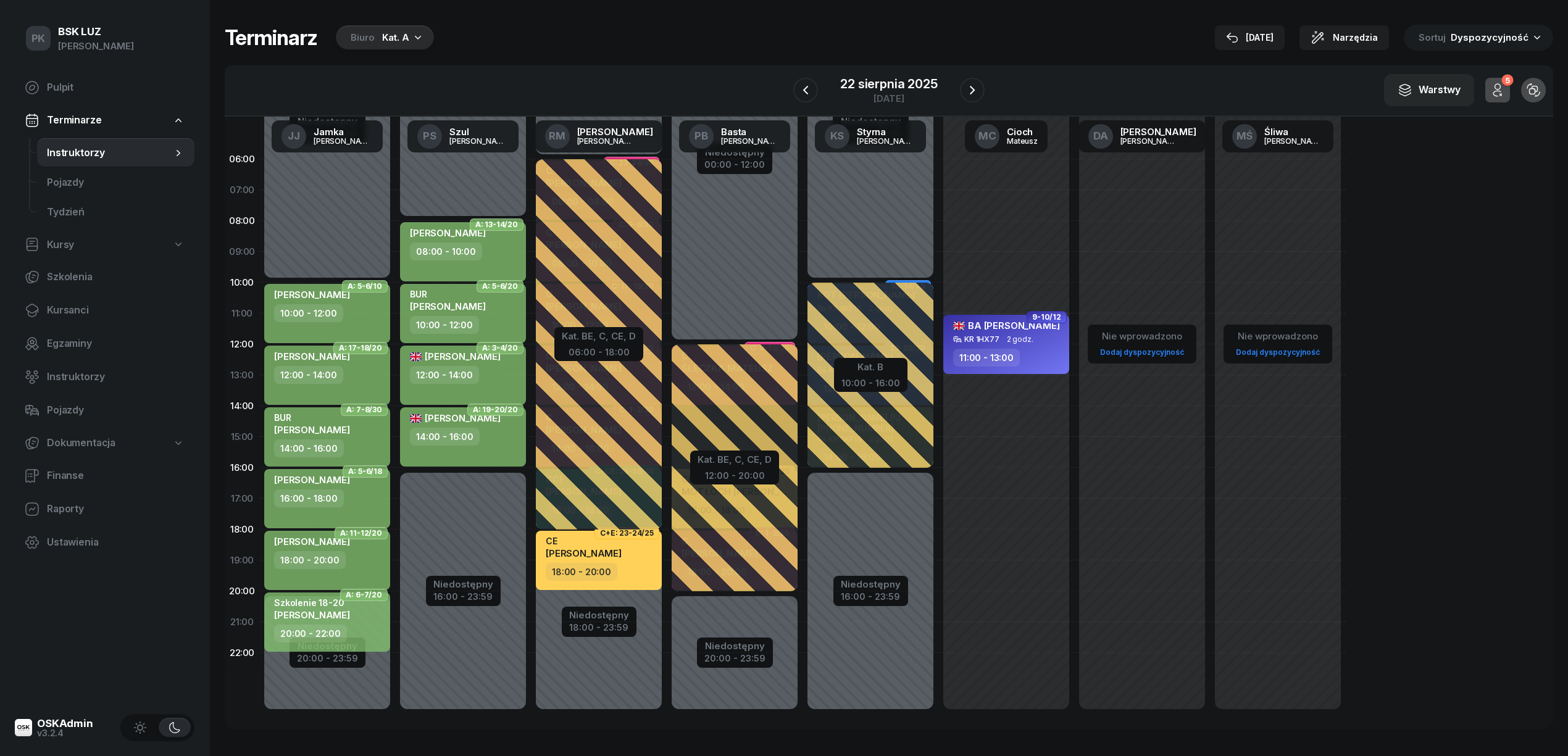
scroll to position [5, 0]
click at [801, 97] on icon "button" at bounding box center [805, 90] width 15 height 15
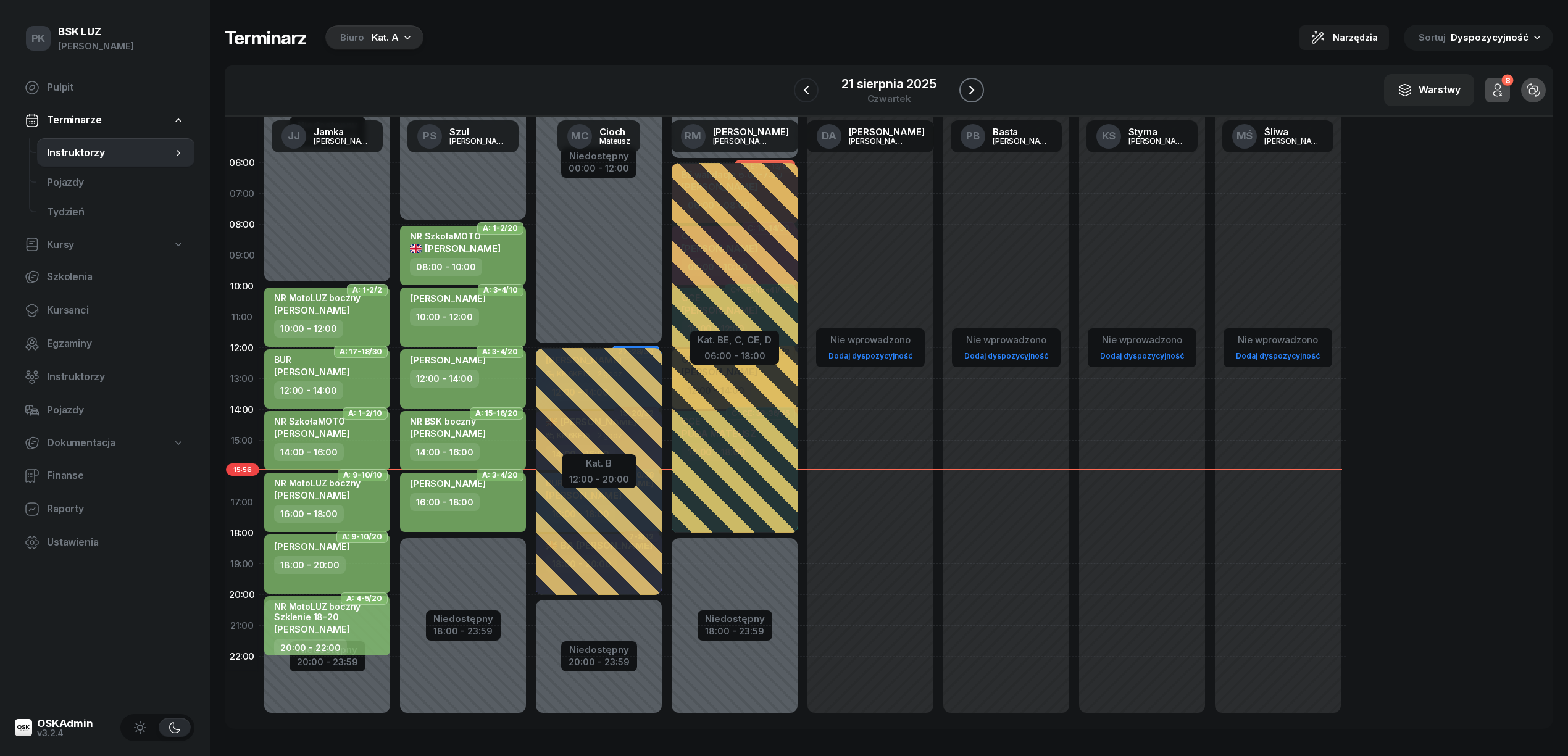
click at [969, 82] on button "button" at bounding box center [971, 90] width 25 height 25
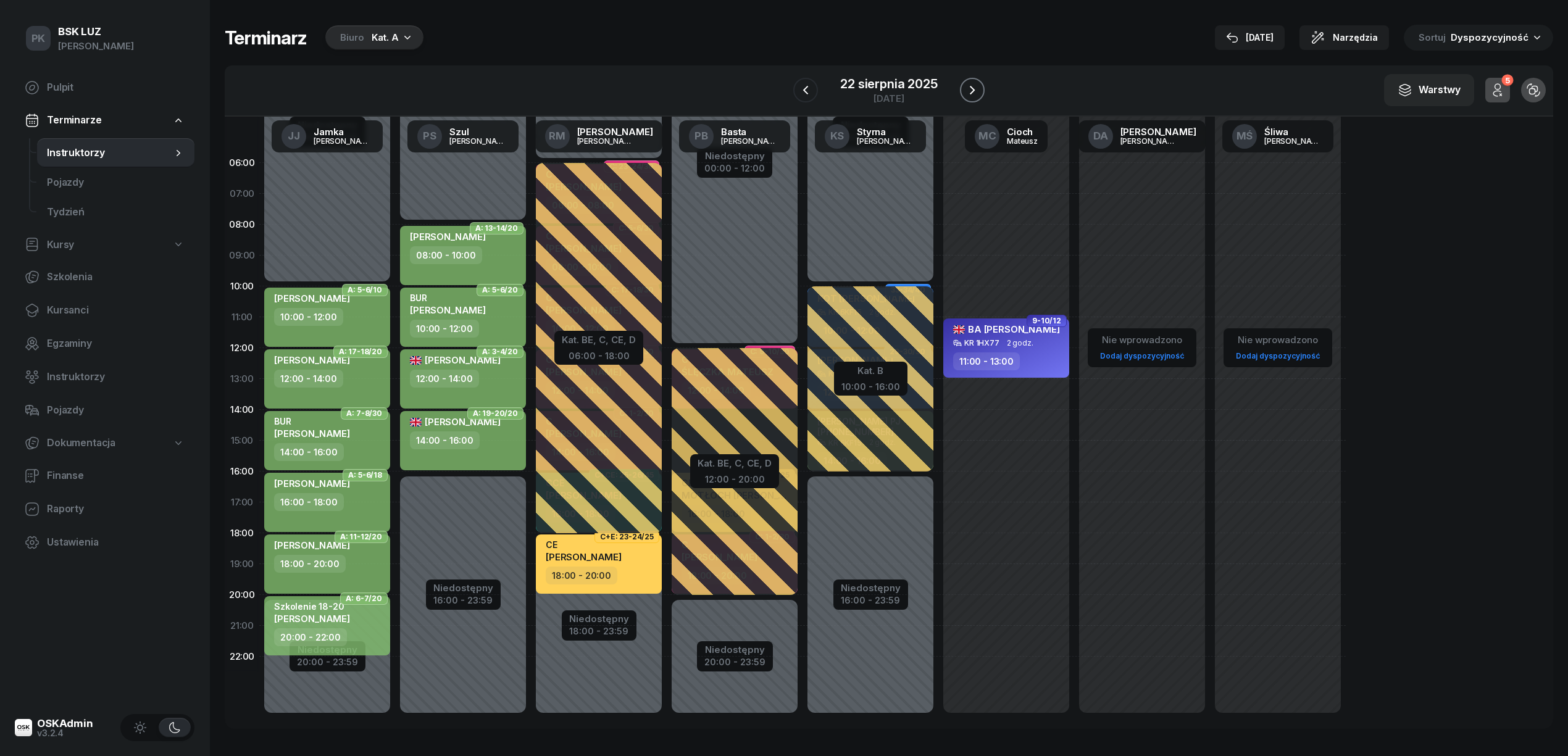
click at [971, 84] on icon "button" at bounding box center [971, 90] width 15 height 15
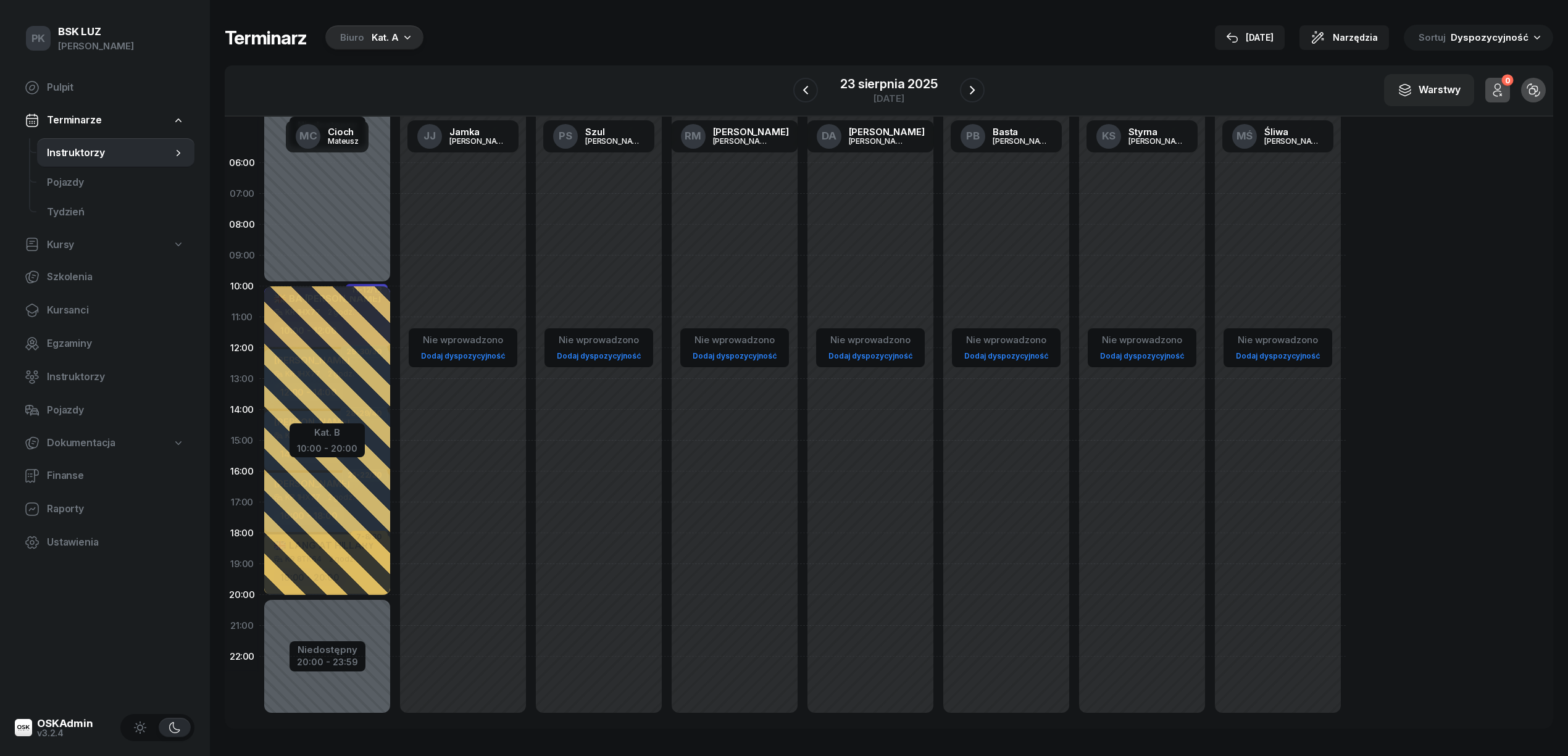
click at [375, 31] on div "Kat. A" at bounding box center [385, 37] width 27 height 15
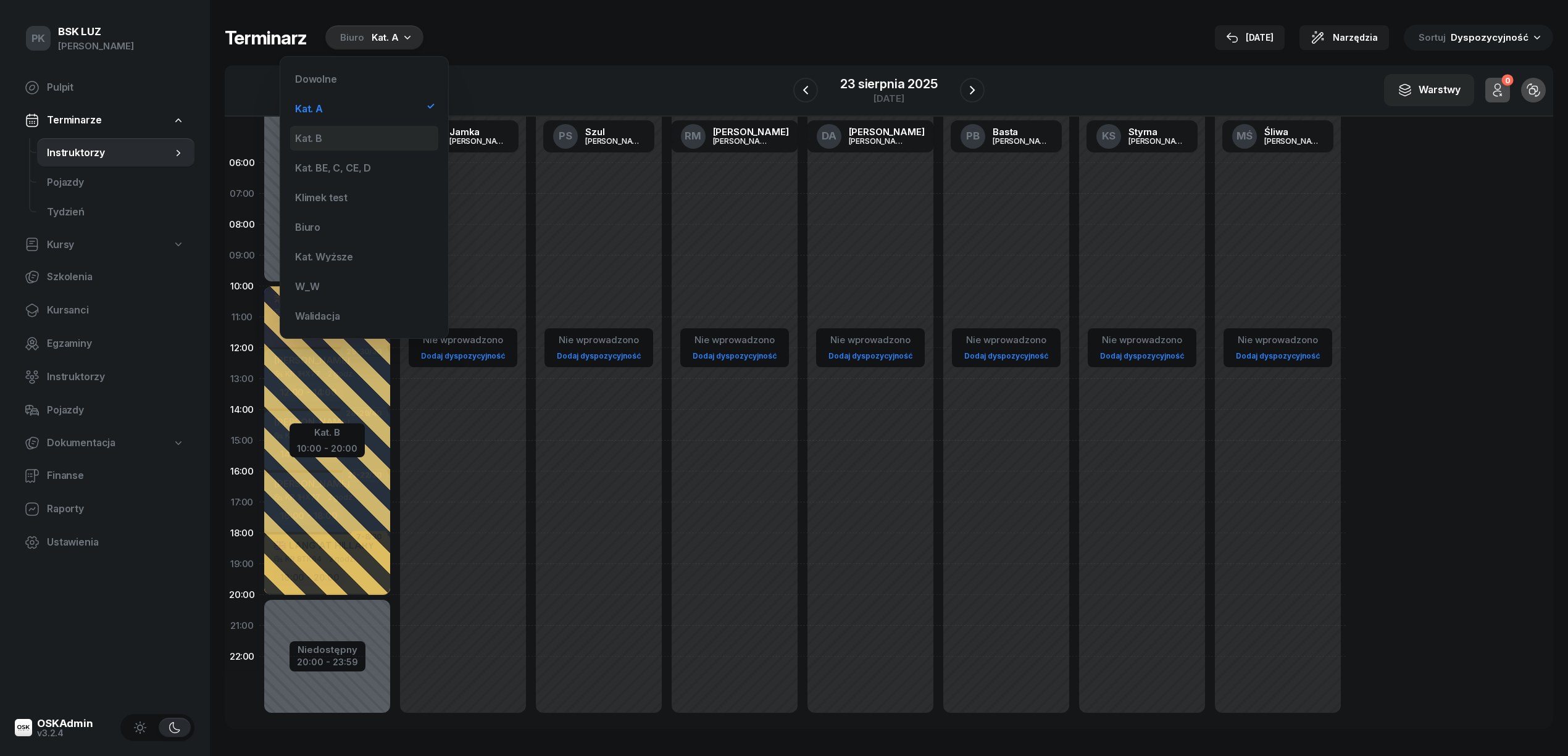
click at [345, 137] on div "Kat. B" at bounding box center [364, 138] width 148 height 25
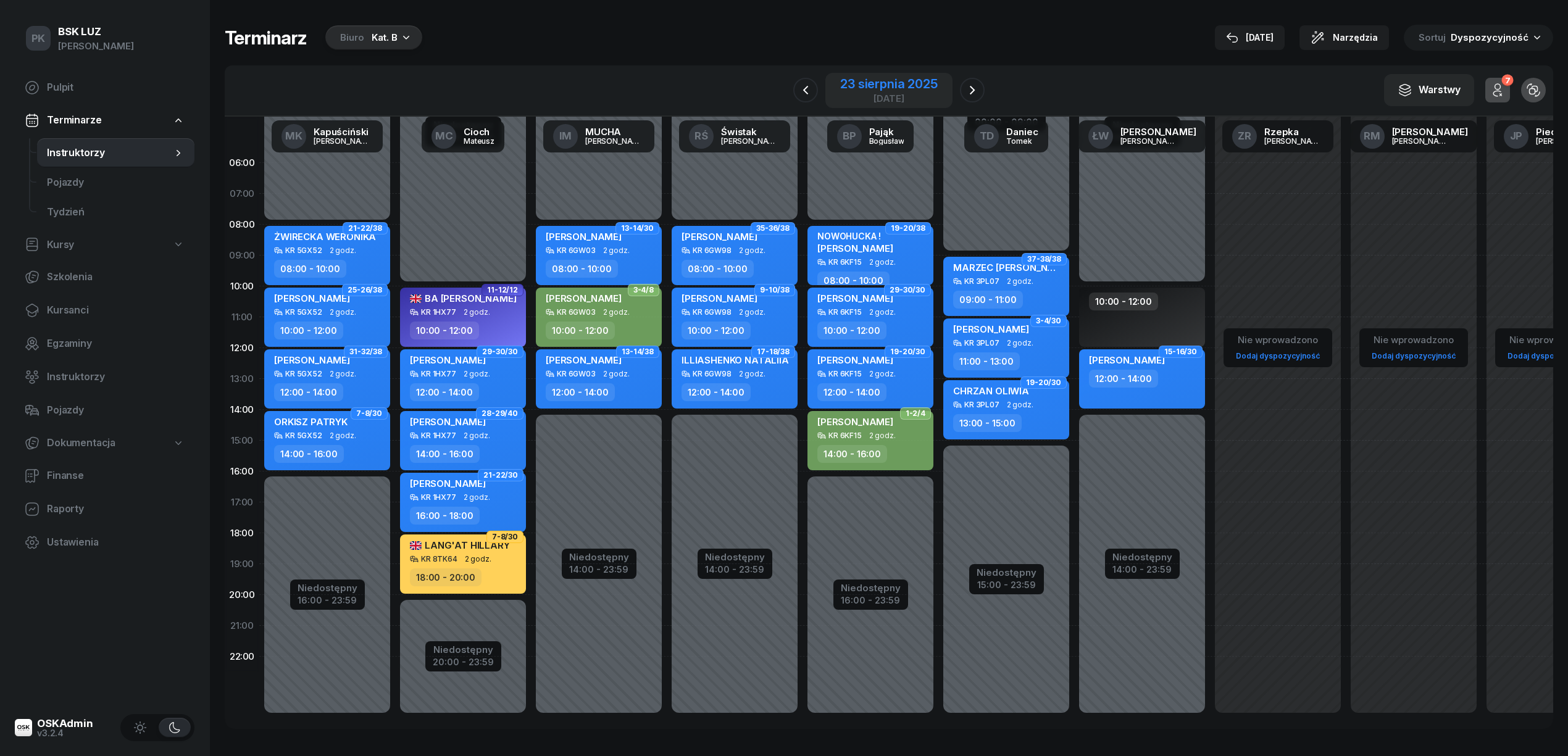
click at [853, 91] on div "23 sierpnia 2025 sobota" at bounding box center [888, 91] width 97 height 25
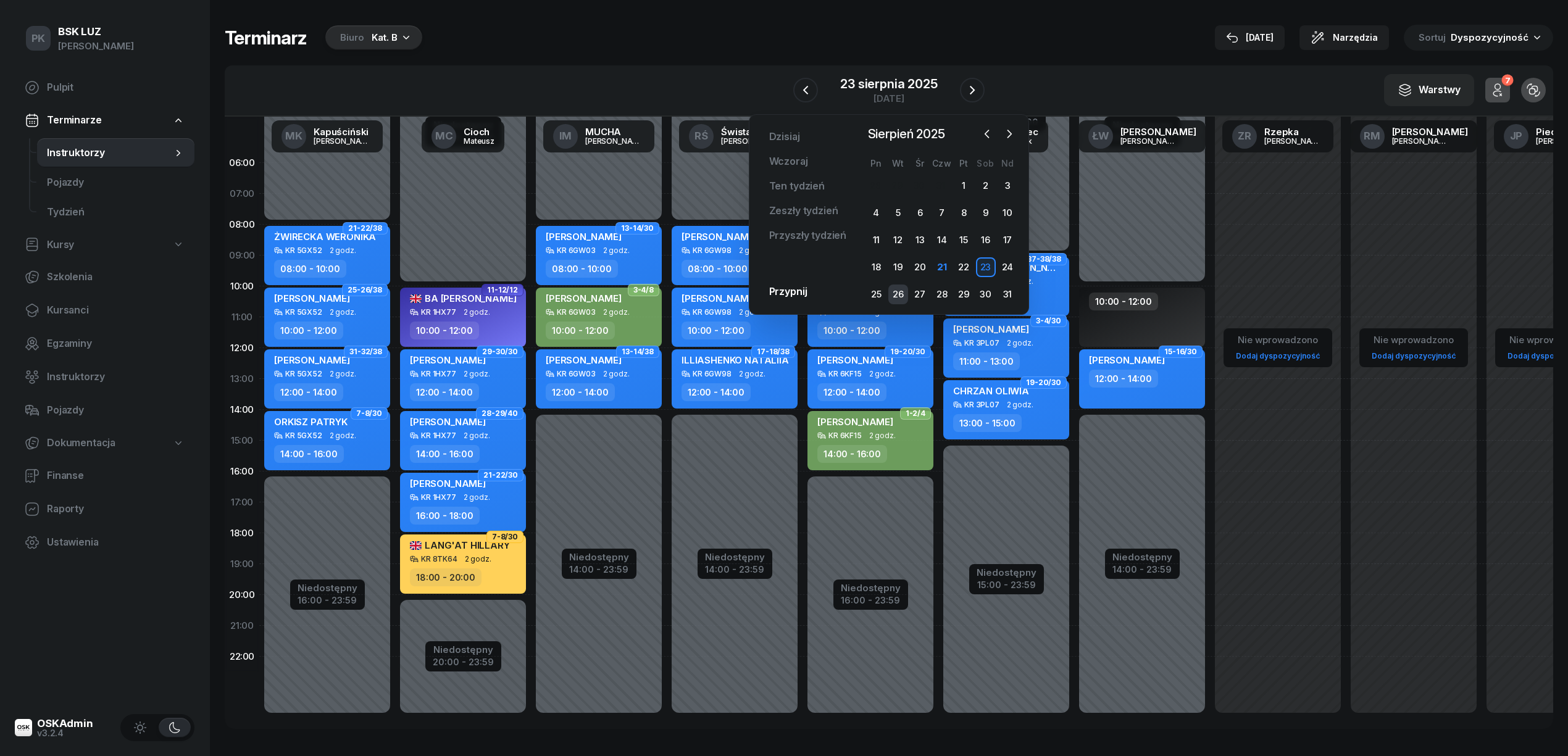
click at [896, 290] on div "26" at bounding box center [898, 294] width 20 height 20
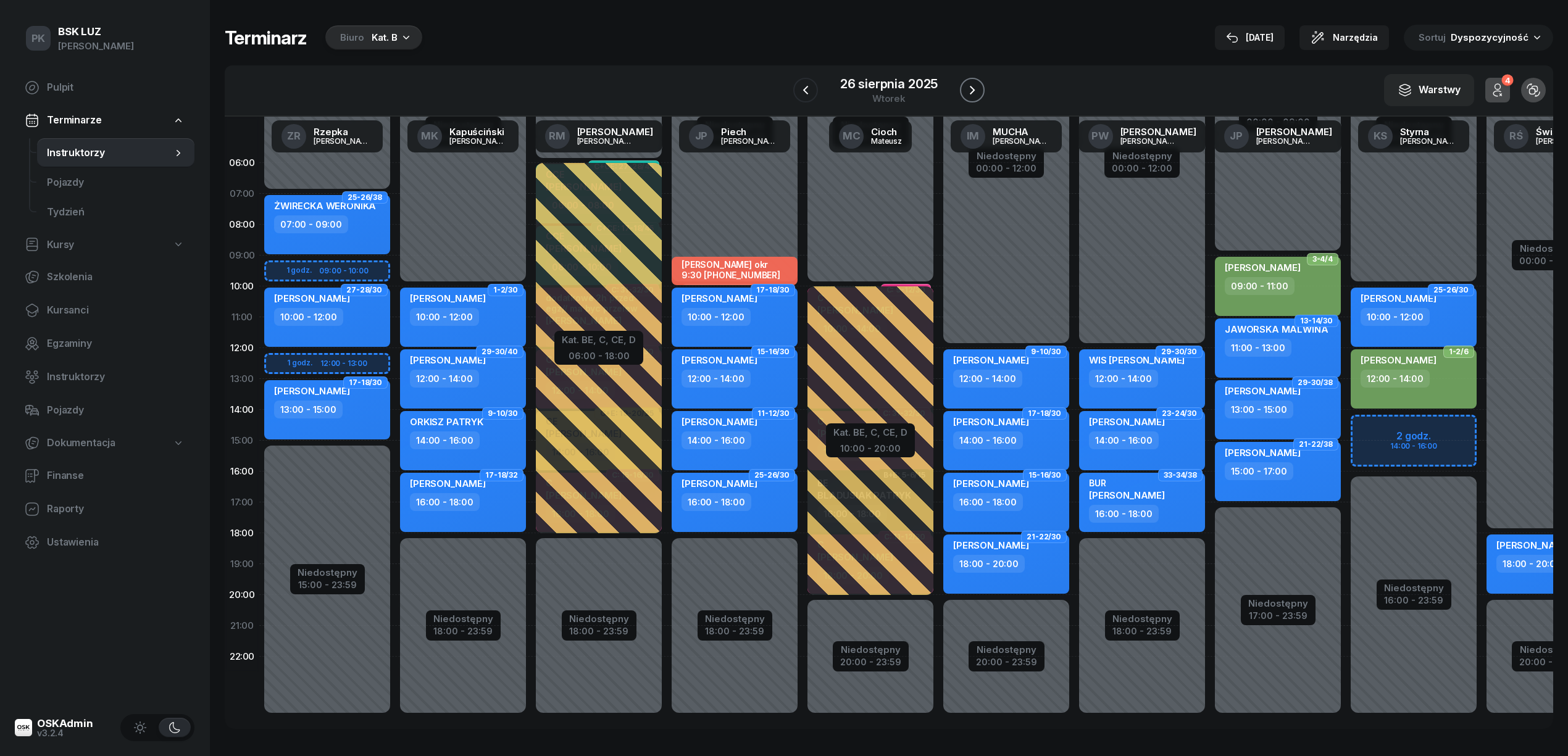
click at [967, 92] on icon "button" at bounding box center [971, 90] width 15 height 15
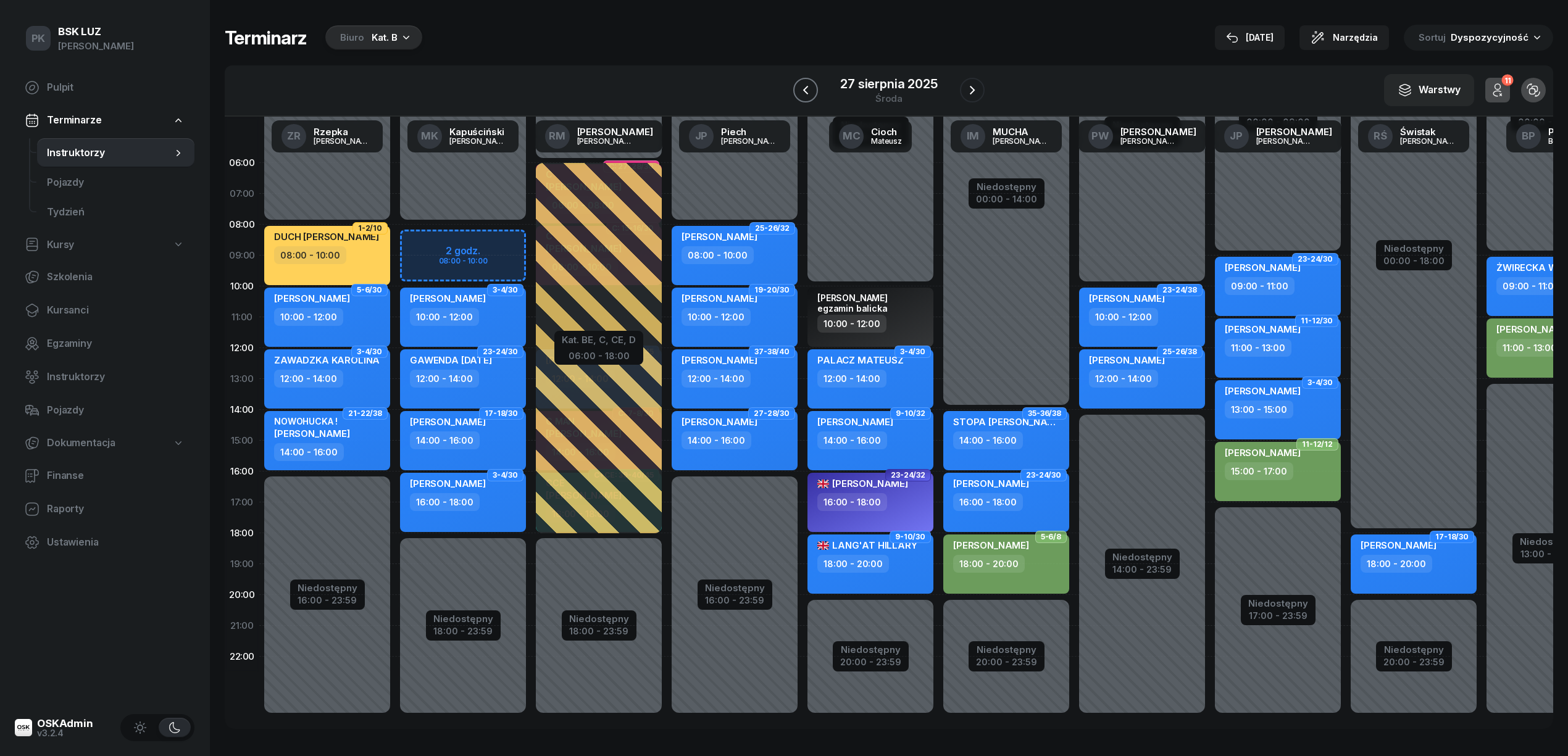
click at [813, 89] on button "button" at bounding box center [805, 90] width 25 height 25
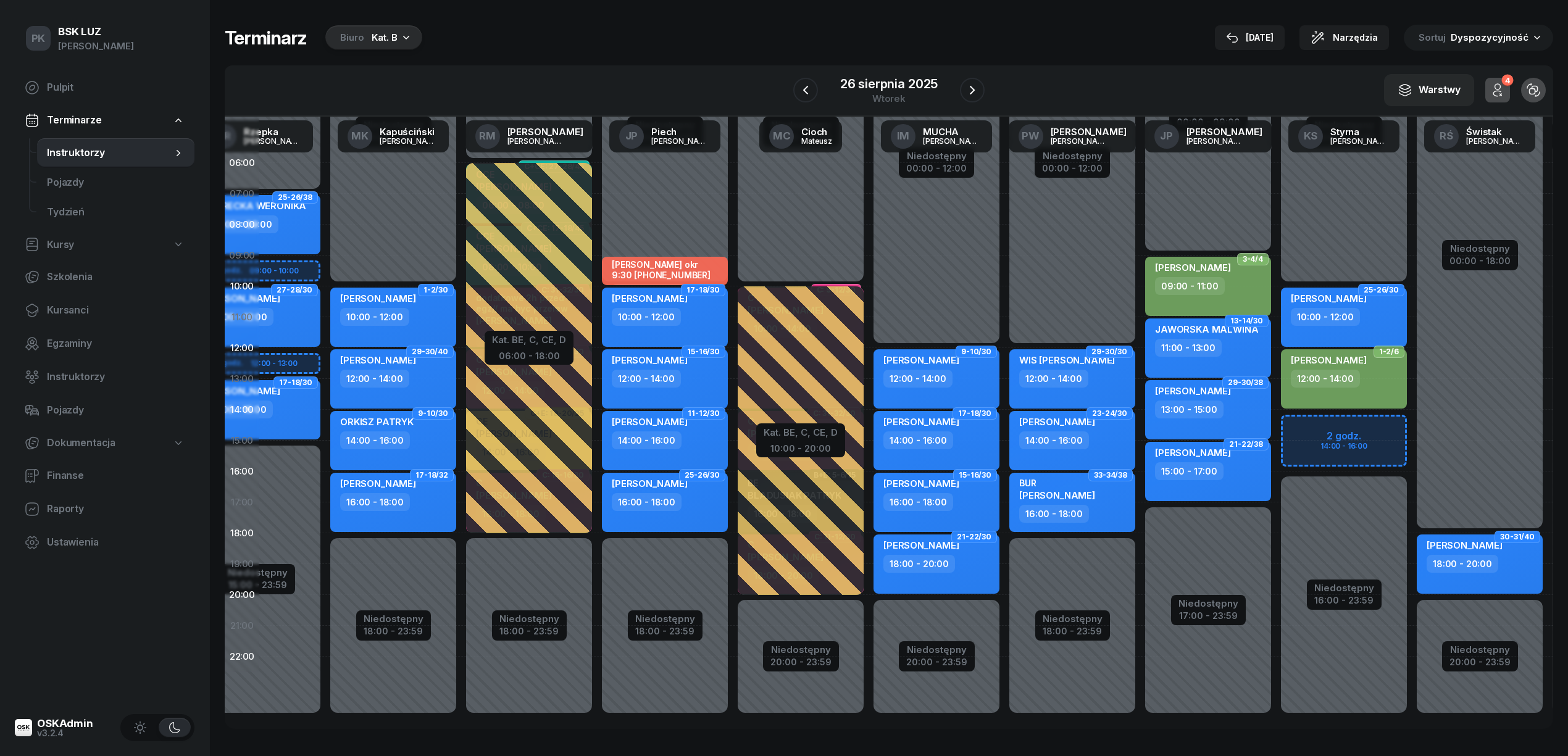
scroll to position [0, 54]
